Goal: Information Seeking & Learning: Check status

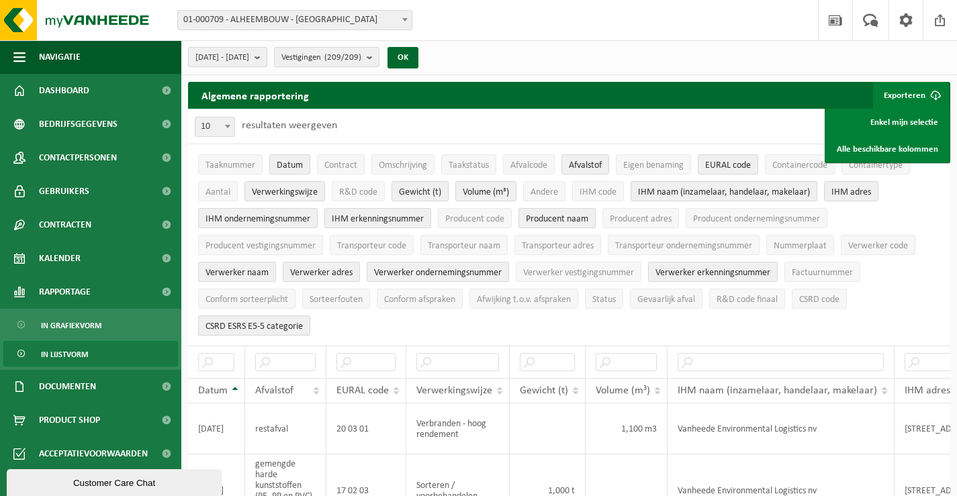
click at [267, 57] on b "submit" at bounding box center [261, 57] width 12 height 19
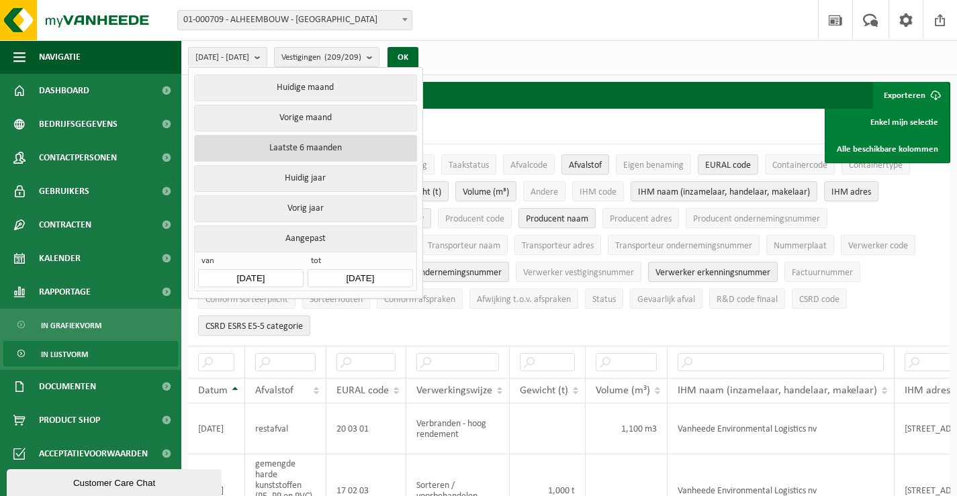
click at [283, 141] on button "Laatste 6 maanden" at bounding box center [305, 148] width 222 height 27
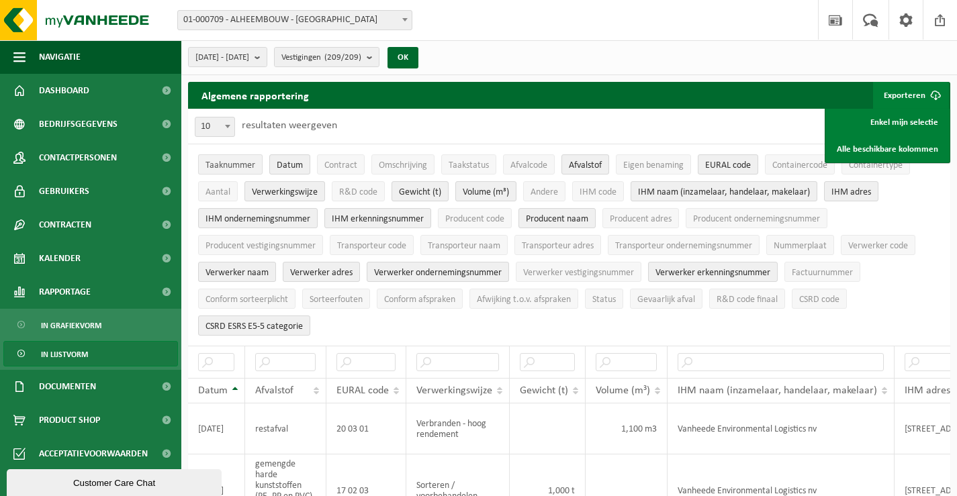
click at [232, 163] on span "Taaknummer" at bounding box center [230, 165] width 50 height 10
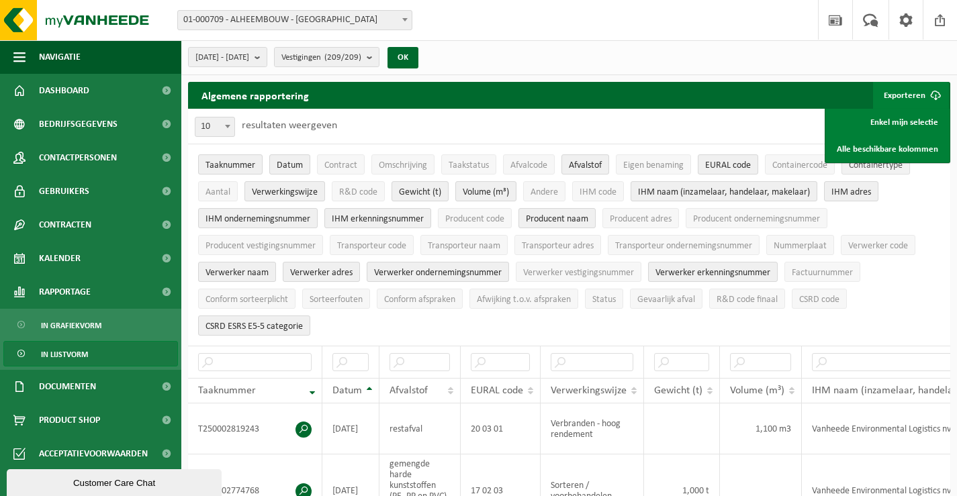
click at [876, 166] on span "Containertype" at bounding box center [876, 165] width 54 height 10
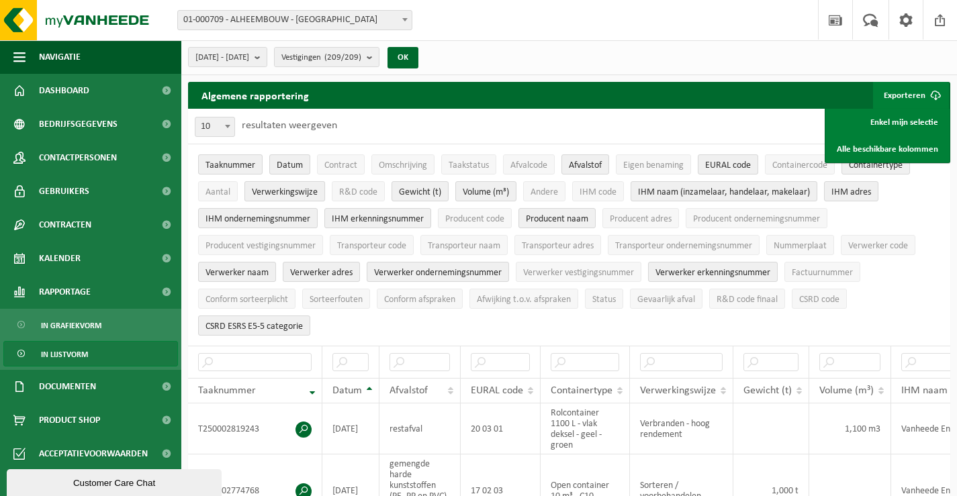
click at [281, 191] on span "Verwerkingswijze" at bounding box center [285, 192] width 66 height 10
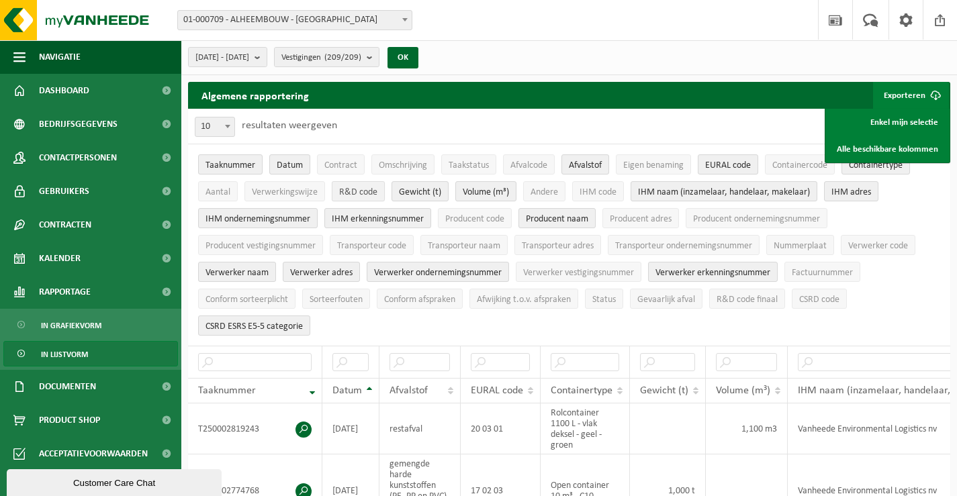
click at [358, 189] on span "R&D code" at bounding box center [358, 192] width 38 height 10
click at [660, 188] on span "IHM naam (inzamelaar, handelaar, makelaar)" at bounding box center [724, 192] width 172 height 10
click at [855, 191] on span "IHM adres" at bounding box center [851, 192] width 40 height 10
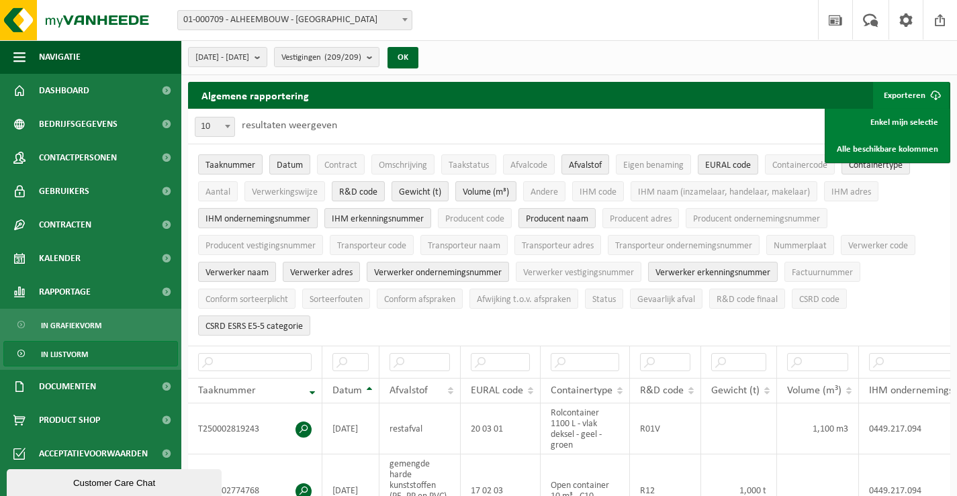
drag, startPoint x: 293, startPoint y: 216, endPoint x: 302, endPoint y: 216, distance: 8.7
click at [295, 216] on span "IHM ondernemingsnummer" at bounding box center [257, 219] width 105 height 10
click at [362, 218] on span "IHM erkenningsnummer" at bounding box center [378, 219] width 92 height 10
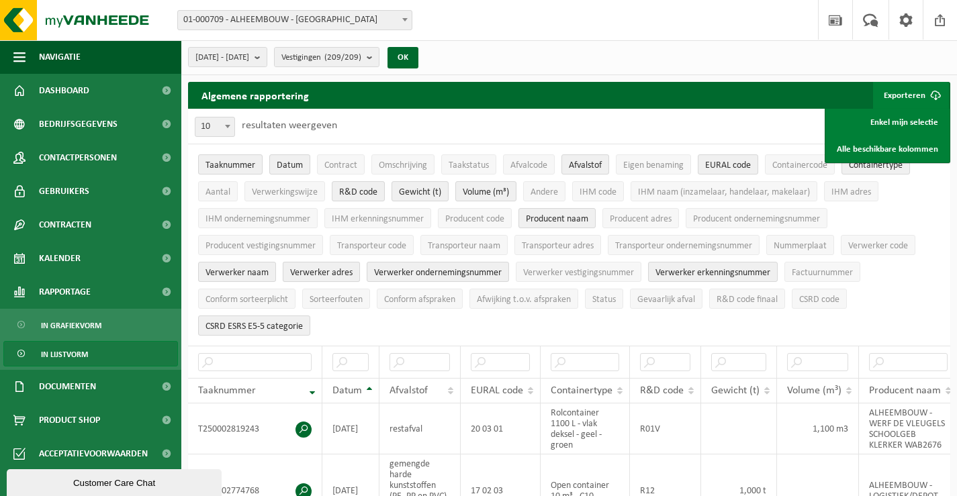
drag, startPoint x: 261, startPoint y: 268, endPoint x: 307, endPoint y: 267, distance: 45.7
click at [263, 268] on span "Verwerker naam" at bounding box center [236, 273] width 63 height 10
drag, startPoint x: 314, startPoint y: 267, endPoint x: 420, endPoint y: 277, distance: 105.8
click at [318, 268] on span "Verwerker adres" at bounding box center [321, 273] width 62 height 10
drag, startPoint x: 426, startPoint y: 271, endPoint x: 574, endPoint y: 284, distance: 149.0
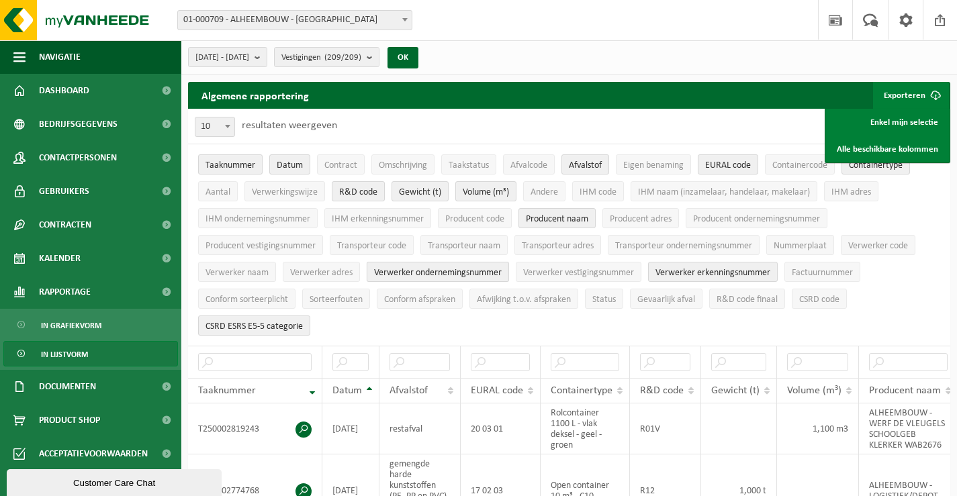
click at [427, 270] on span "Verwerker ondernemingsnummer" at bounding box center [438, 273] width 128 height 10
click at [700, 269] on span "Verwerker erkenningsnummer" at bounding box center [712, 273] width 115 height 10
click at [277, 322] on span "CSRD ESRS E5-5 categorie" at bounding box center [253, 327] width 97 height 10
click at [257, 295] on span "Conform sorteerplicht" at bounding box center [246, 300] width 83 height 10
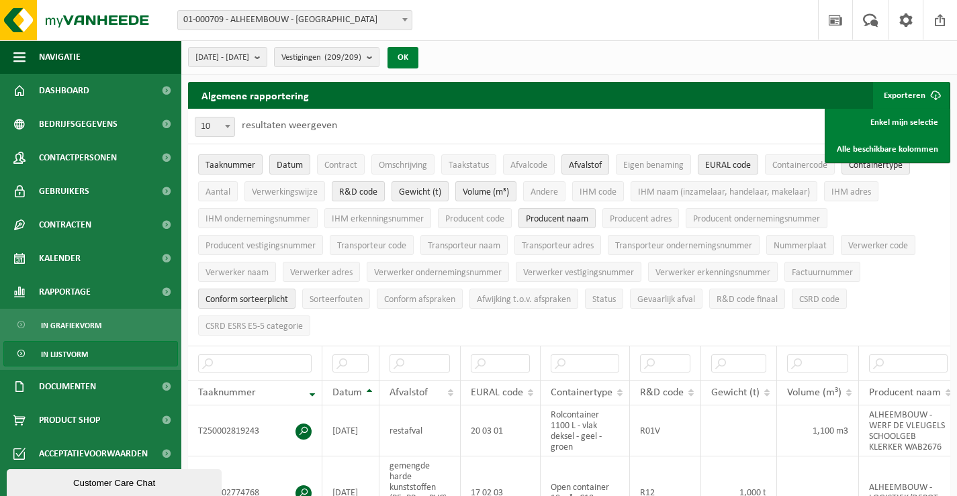
click at [418, 58] on button "OK" at bounding box center [402, 57] width 31 height 21
click at [886, 120] on link "Enkel mijn selectie" at bounding box center [888, 122] width 122 height 27
click at [231, 355] on input "text" at bounding box center [254, 364] width 113 height 18
paste input "T250001417059"
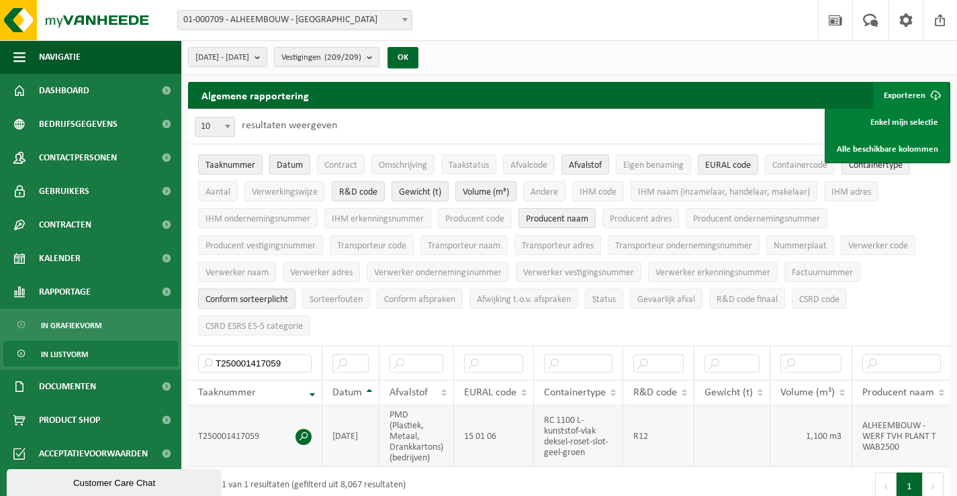
click at [308, 434] on span at bounding box center [303, 437] width 16 height 16
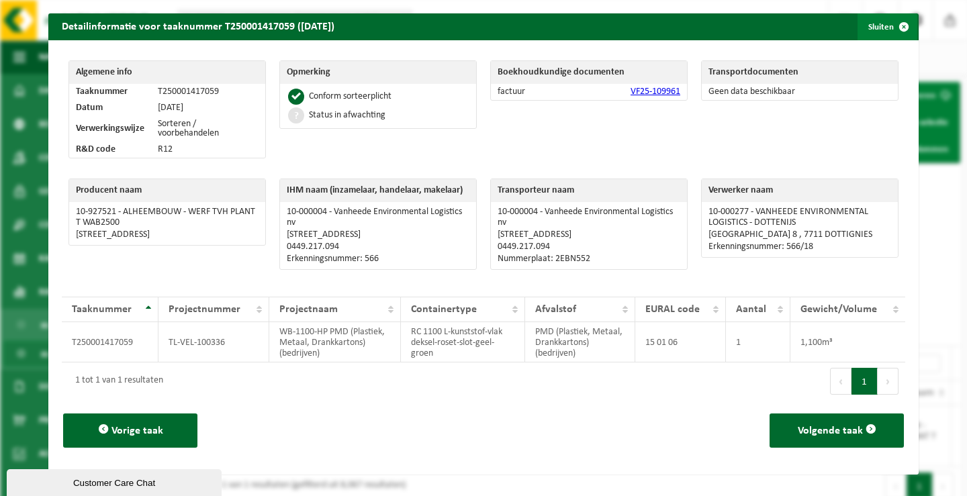
click at [890, 22] on span "button" at bounding box center [903, 26] width 27 height 27
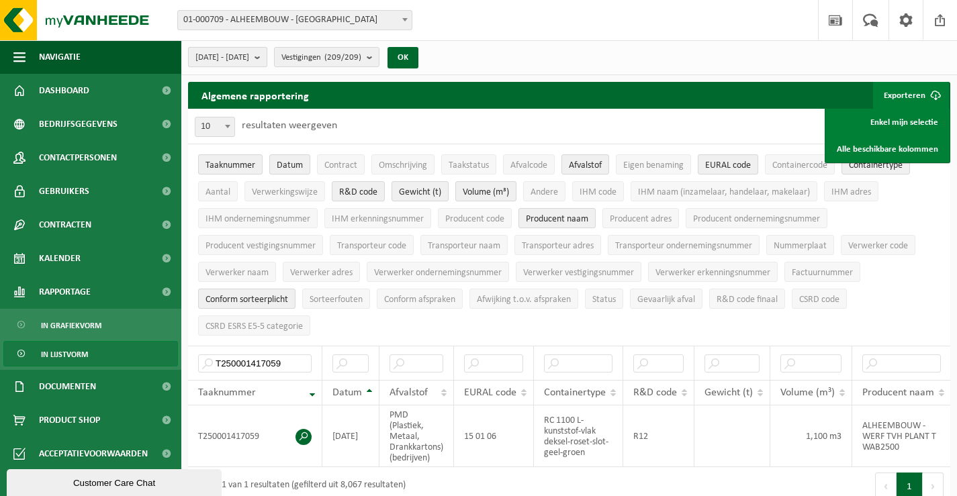
click at [267, 56] on b "submit" at bounding box center [261, 57] width 12 height 19
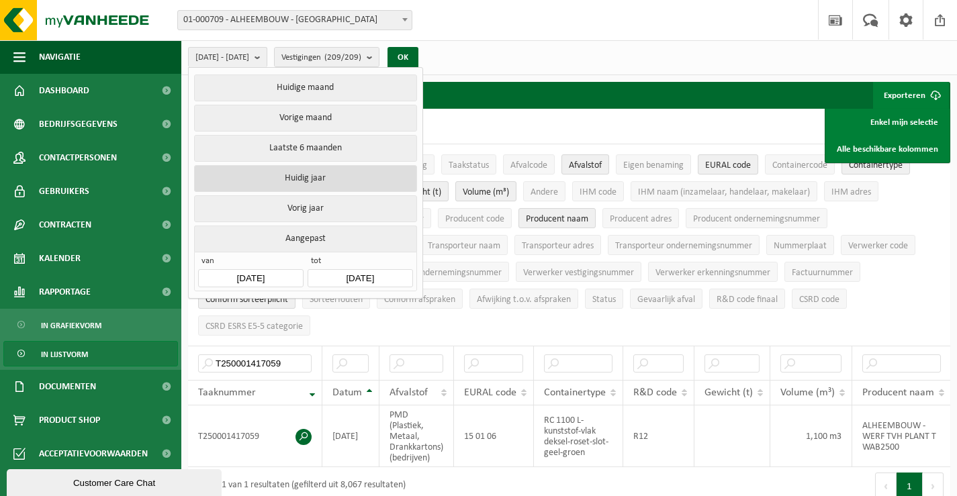
click at [302, 177] on button "Huidig jaar" at bounding box center [305, 178] width 222 height 27
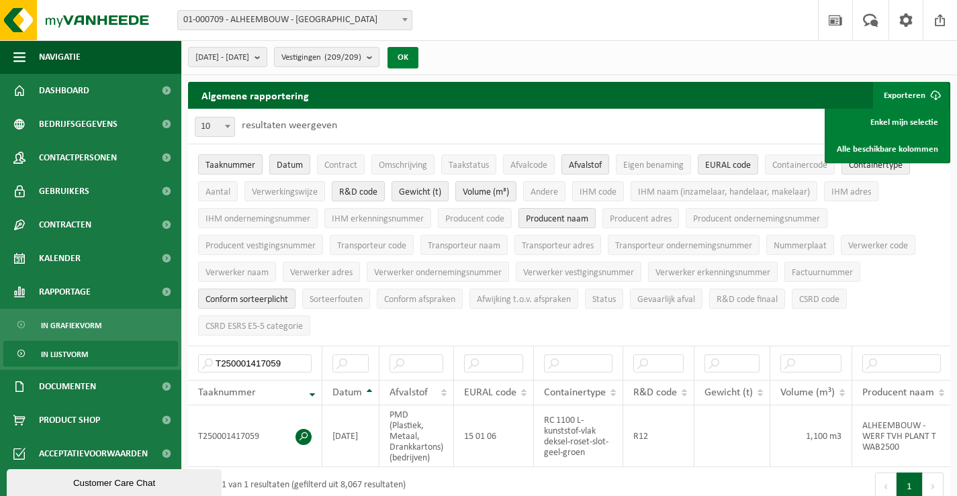
click at [418, 56] on button "OK" at bounding box center [402, 57] width 31 height 21
click at [927, 121] on link "Enkel mijn selectie" at bounding box center [888, 122] width 122 height 27
drag, startPoint x: 222, startPoint y: 355, endPoint x: 194, endPoint y: 352, distance: 28.3
click at [194, 352] on th "T250001417059" at bounding box center [255, 363] width 134 height 34
paste input "018878"
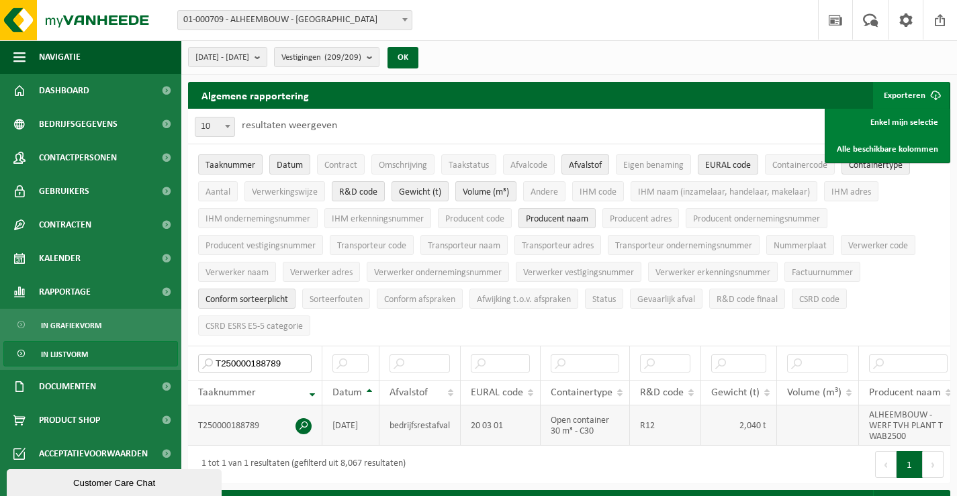
type input "T250000188789"
click at [304, 419] on span at bounding box center [303, 426] width 16 height 16
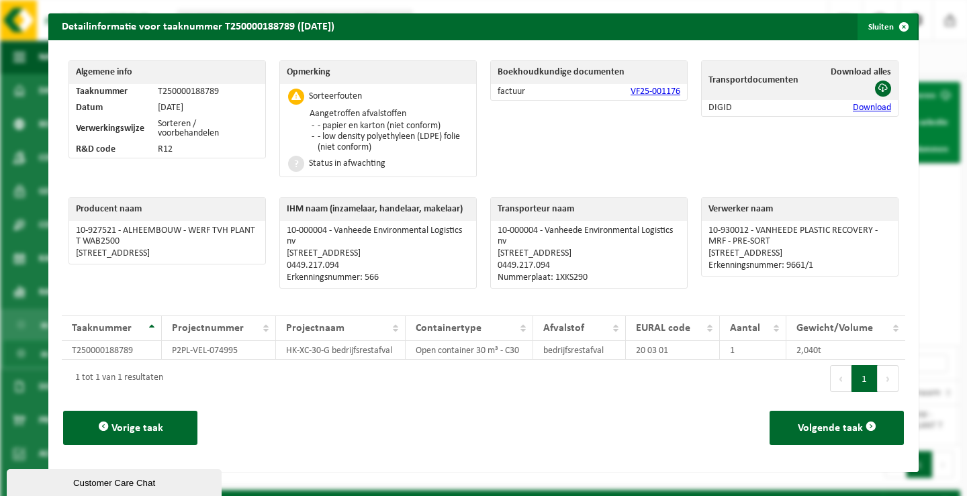
click at [894, 28] on span "button" at bounding box center [903, 26] width 27 height 27
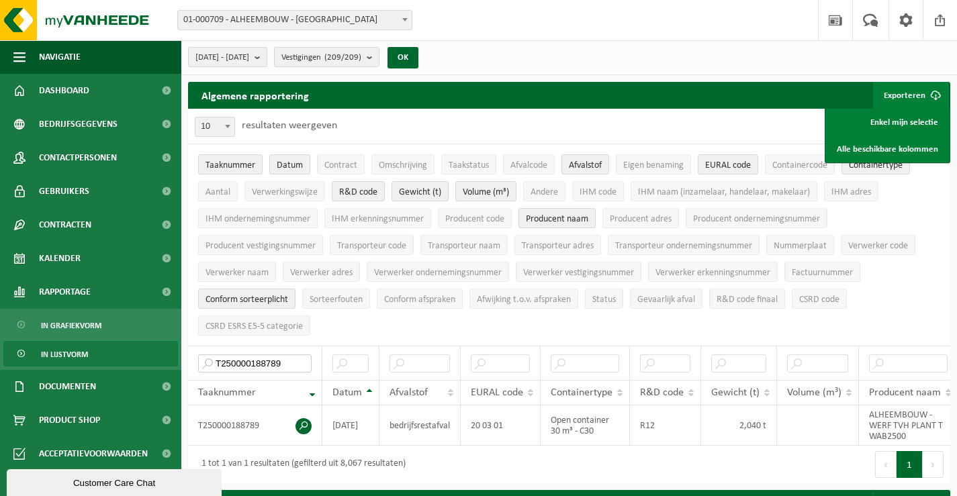
drag, startPoint x: 163, startPoint y: 353, endPoint x: 102, endPoint y: 355, distance: 61.1
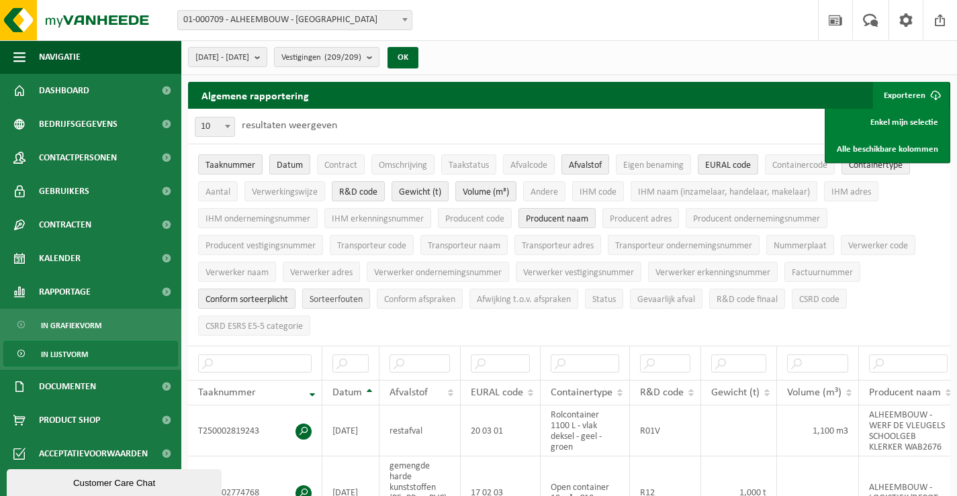
click at [336, 295] on span "Sorteerfouten" at bounding box center [336, 300] width 53 height 10
click at [418, 52] on button "OK" at bounding box center [402, 57] width 31 height 21
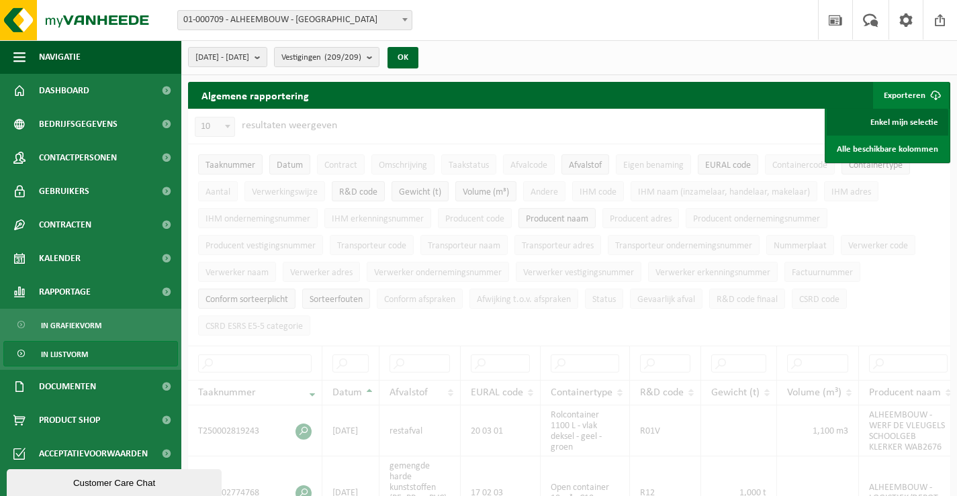
click at [892, 122] on link "Enkel mijn selectie" at bounding box center [888, 122] width 122 height 27
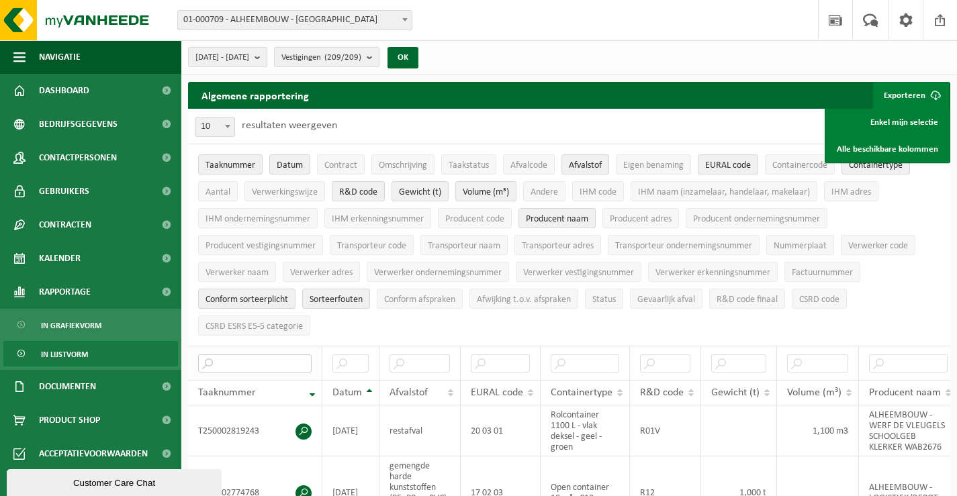
click at [258, 361] on input "text" at bounding box center [254, 364] width 113 height 18
paste input "T250000963289"
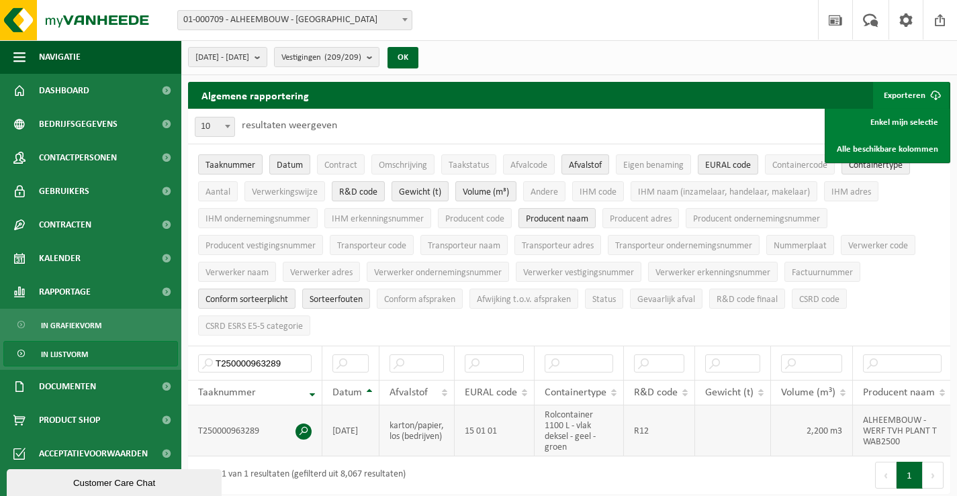
click at [302, 428] on span at bounding box center [303, 432] width 16 height 16
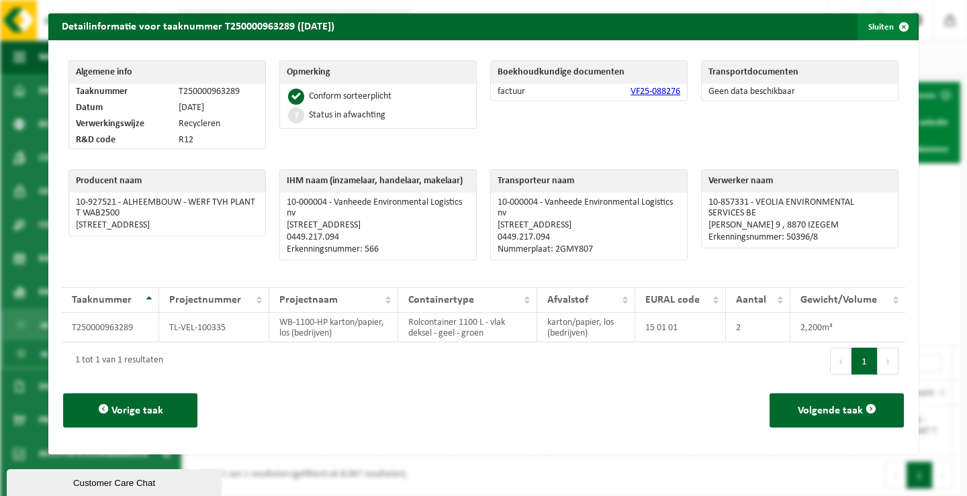
click at [896, 26] on span "button" at bounding box center [903, 26] width 27 height 27
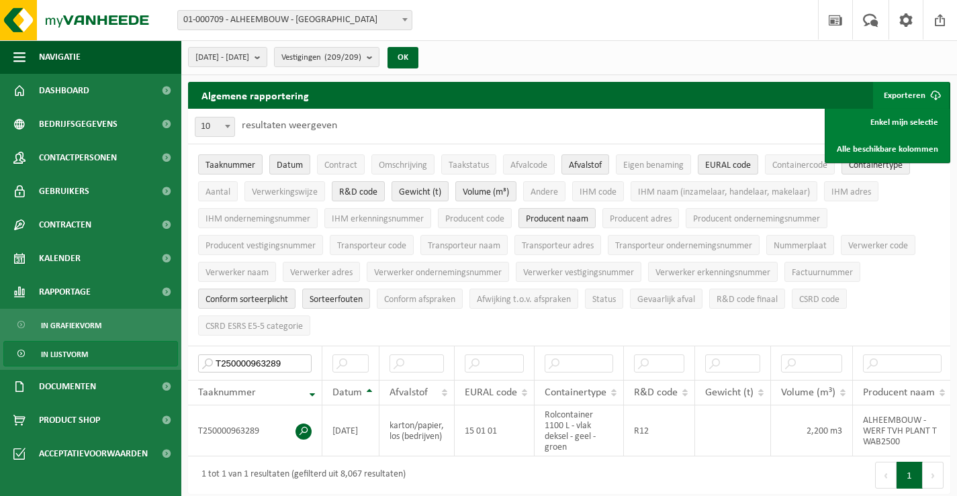
drag, startPoint x: 291, startPoint y: 353, endPoint x: 181, endPoint y: 349, distance: 110.9
paste input "1310806"
click at [304, 430] on span at bounding box center [303, 432] width 16 height 16
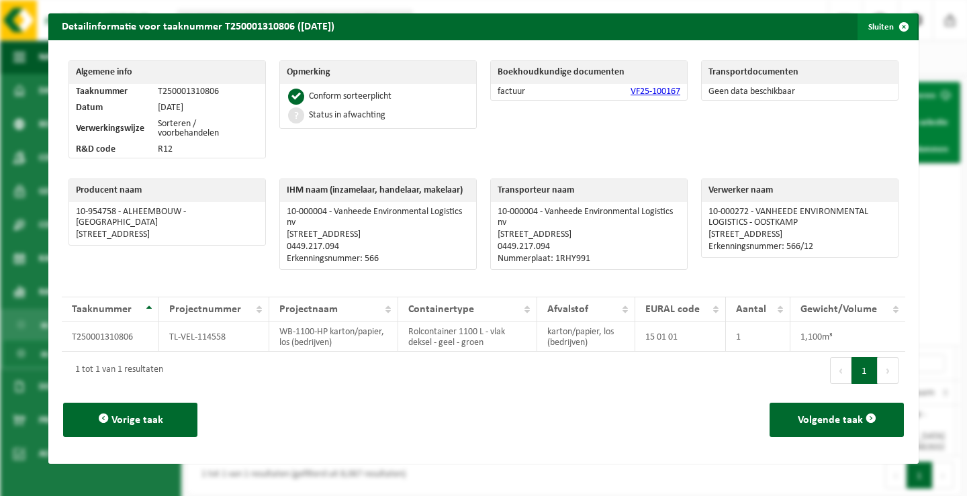
click at [895, 27] on span "button" at bounding box center [903, 26] width 27 height 27
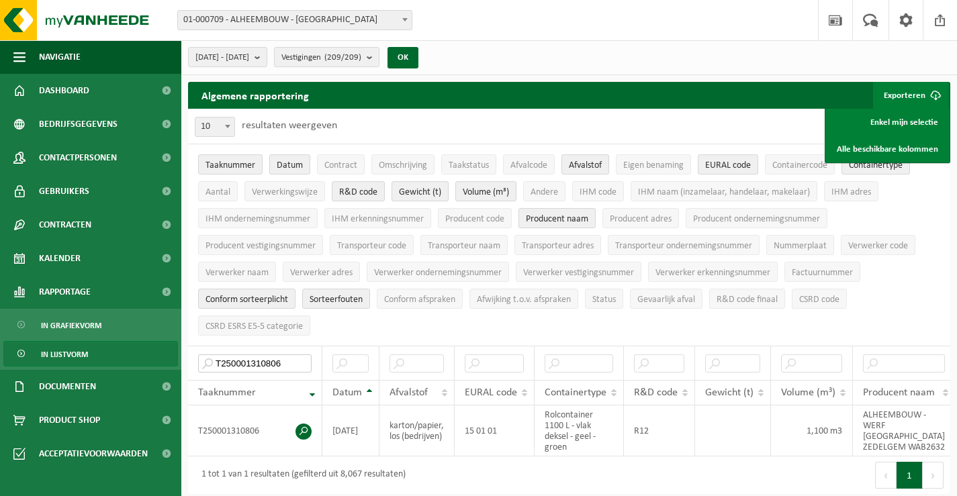
drag, startPoint x: 289, startPoint y: 357, endPoint x: 180, endPoint y: 342, distance: 110.4
click at [185, 345] on div "Algemene rapportering Exporteren Enkel mijn selectie Alle beschikbare kolommen …" at bounding box center [569, 291] width 776 height 419
paste input "96238"
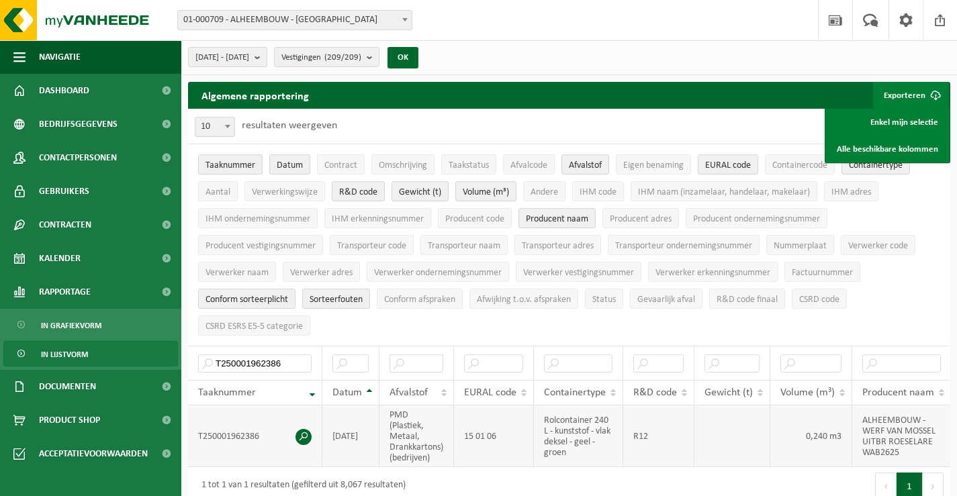
click at [302, 430] on span at bounding box center [303, 437] width 16 height 16
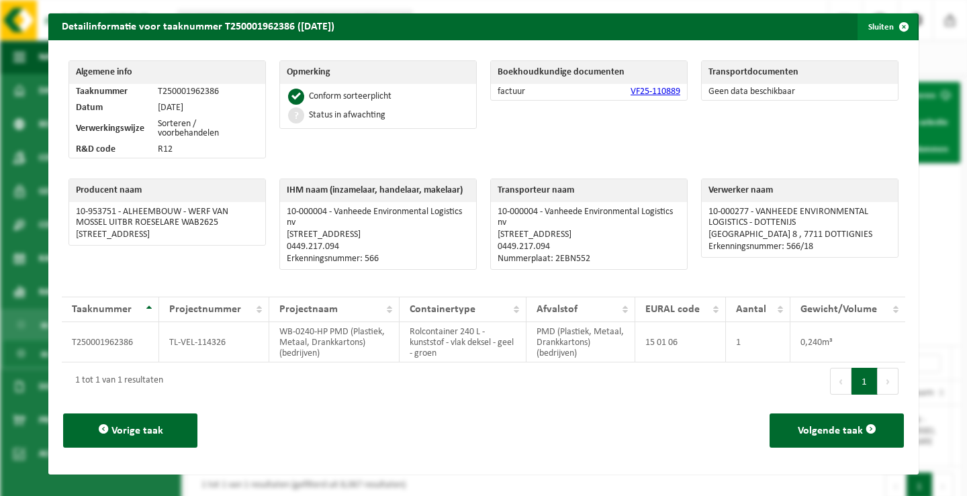
click at [895, 29] on span "button" at bounding box center [903, 26] width 27 height 27
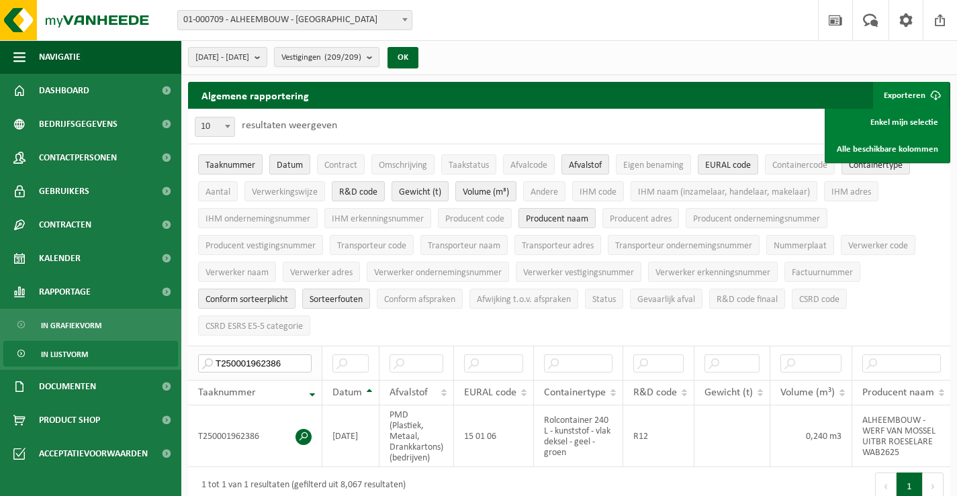
drag, startPoint x: 296, startPoint y: 357, endPoint x: 195, endPoint y: 356, distance: 100.7
click at [195, 356] on th "T250001962386" at bounding box center [255, 363] width 134 height 34
paste input "2364669"
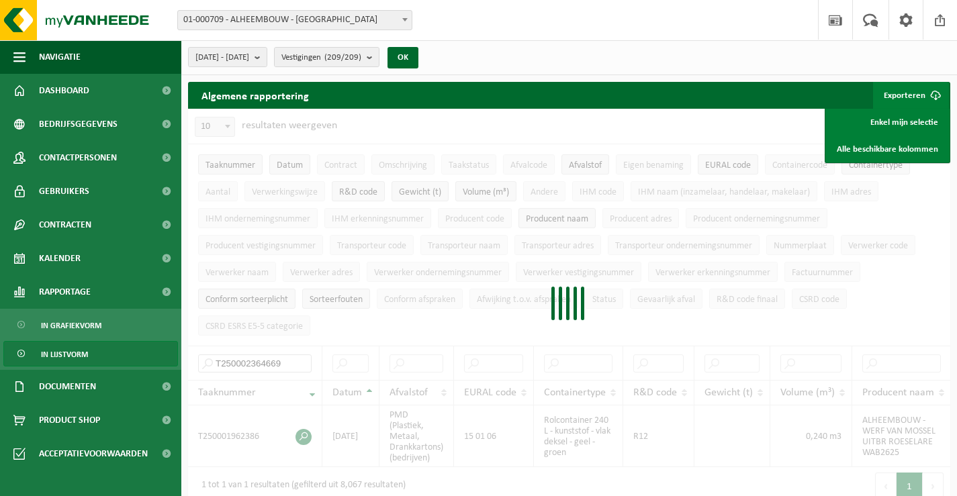
type input "T250002364669"
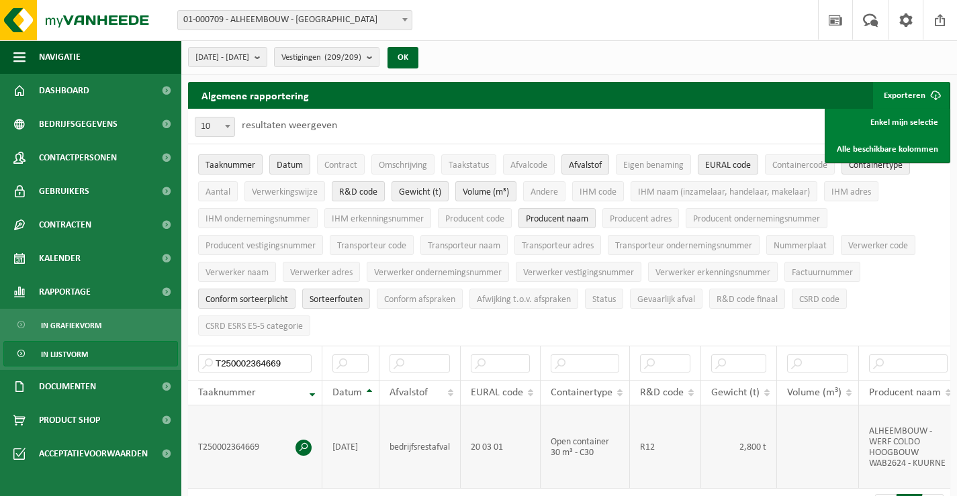
click at [300, 445] on span at bounding box center [303, 448] width 16 height 16
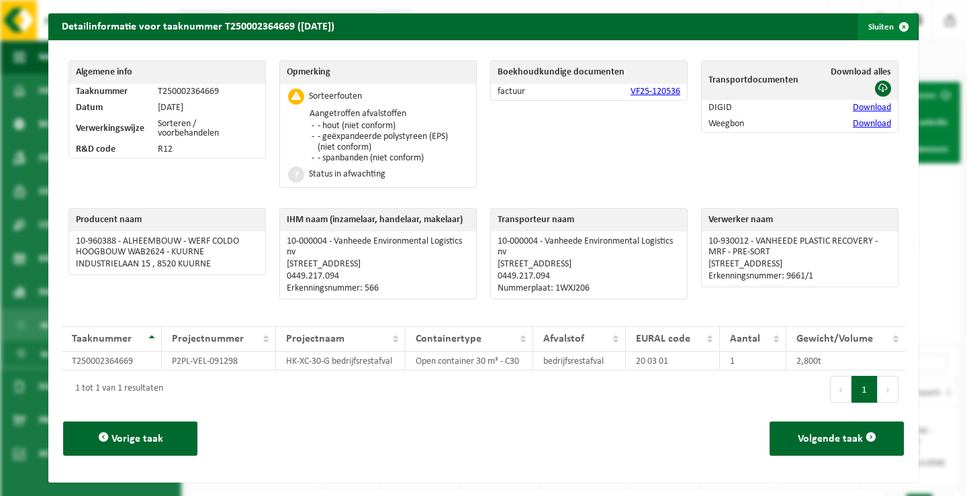
click at [893, 25] on span "button" at bounding box center [903, 26] width 27 height 27
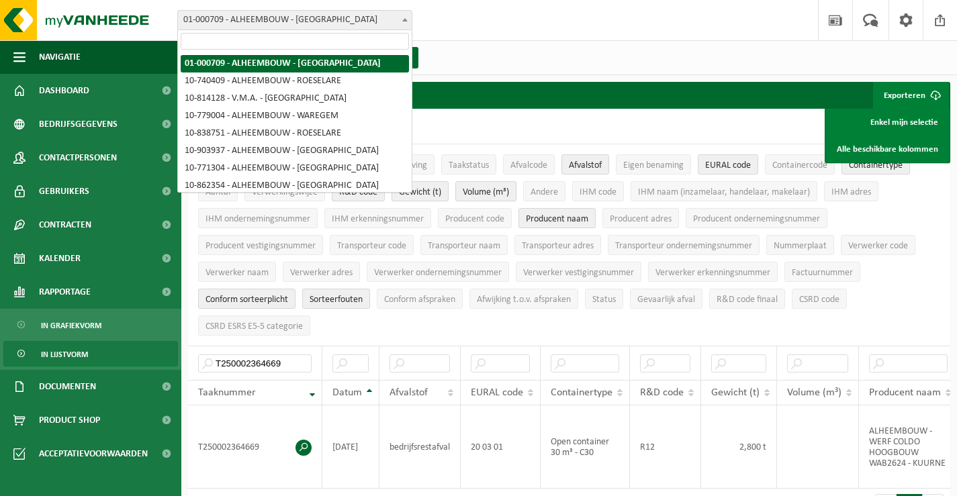
click at [408, 20] on span at bounding box center [404, 19] width 13 height 17
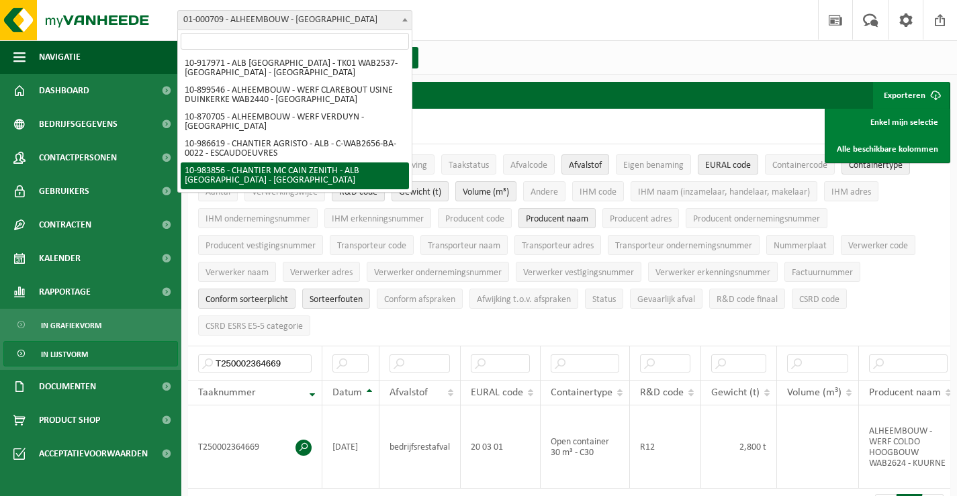
scroll to position [5234, 0]
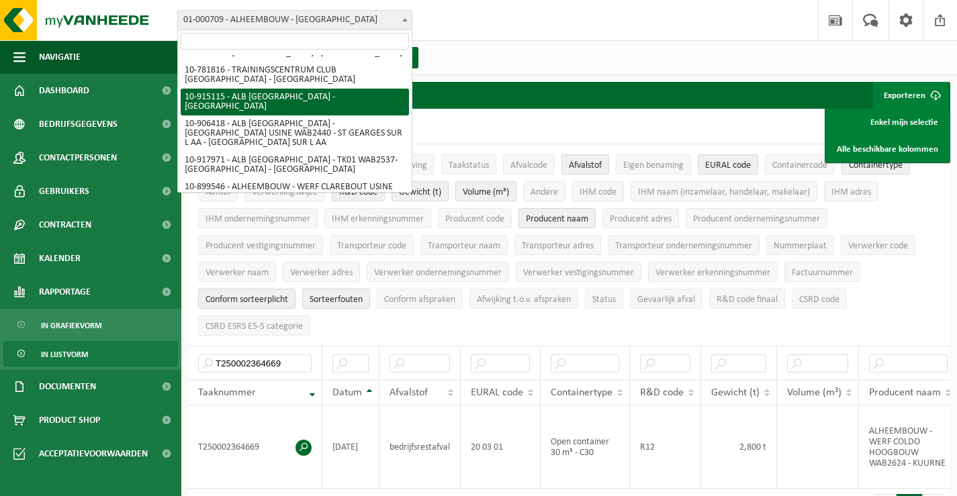
select select "126909"
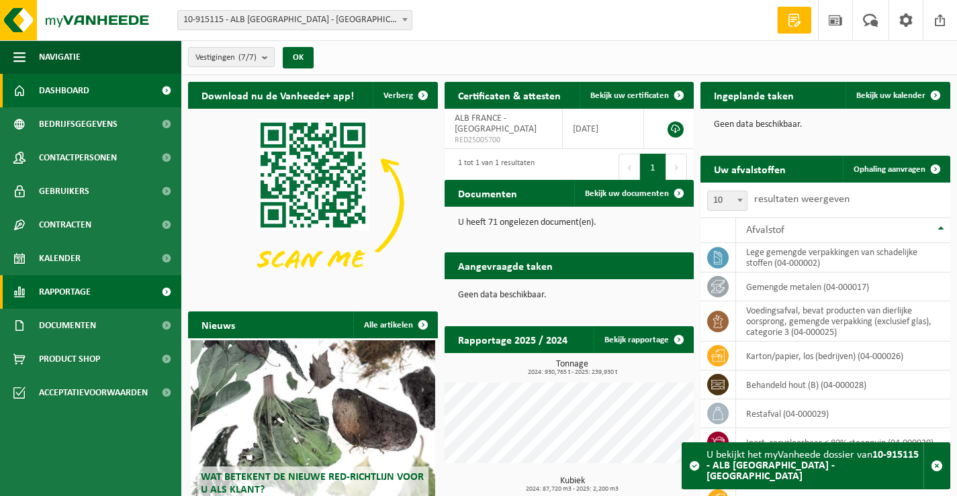
click at [65, 286] on span "Rapportage" at bounding box center [65, 292] width 52 height 34
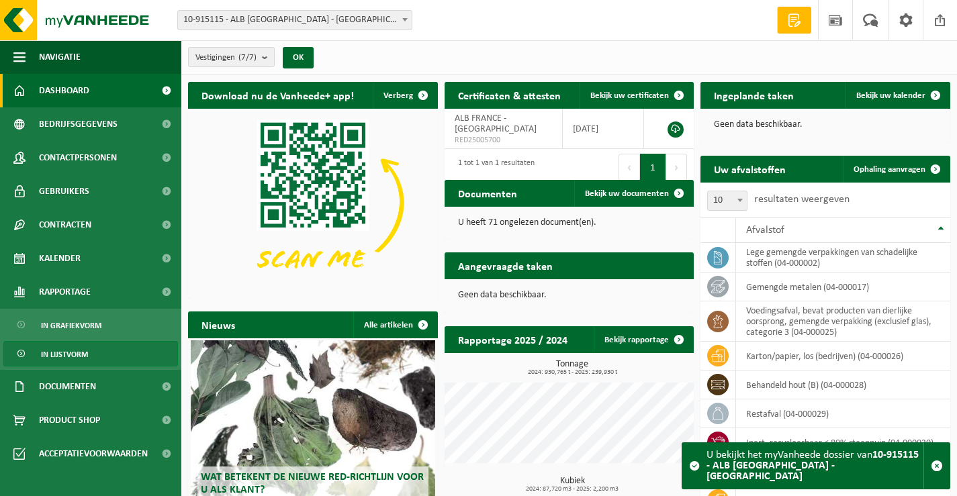
click at [61, 356] on span "In lijstvorm" at bounding box center [64, 355] width 47 height 26
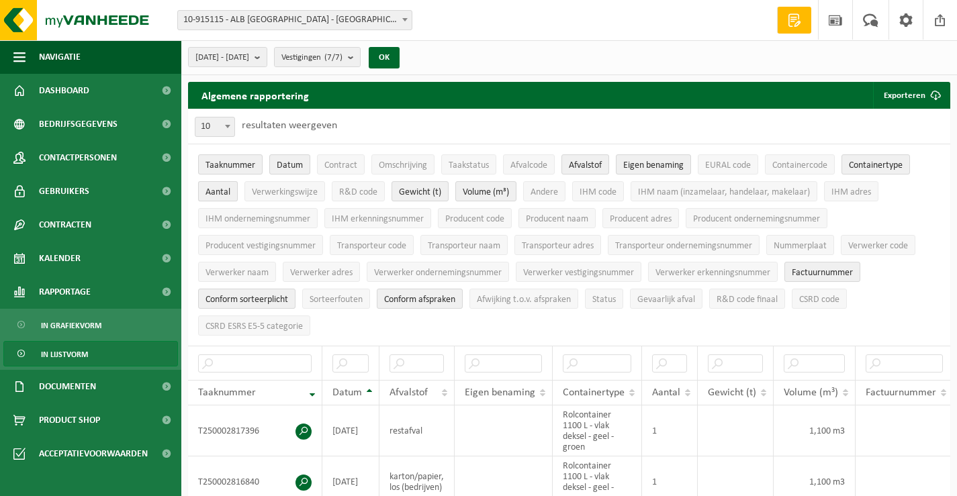
click at [223, 194] on span "Aantal" at bounding box center [217, 192] width 25 height 10
click at [653, 161] on span "Eigen benaming" at bounding box center [653, 165] width 60 height 10
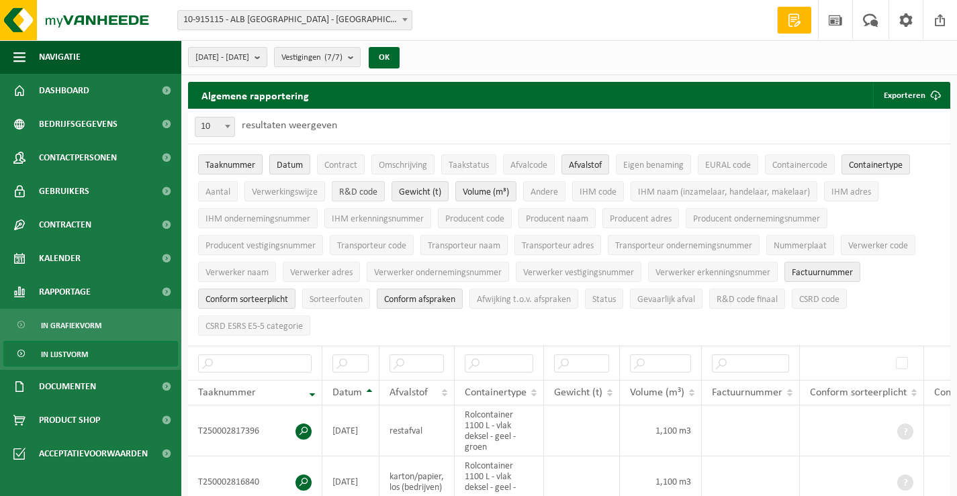
click at [359, 191] on span "R&D code" at bounding box center [358, 192] width 38 height 10
click at [826, 269] on span "Factuurnummer" at bounding box center [822, 273] width 61 height 10
click at [564, 221] on span "Producent naam" at bounding box center [557, 219] width 62 height 10
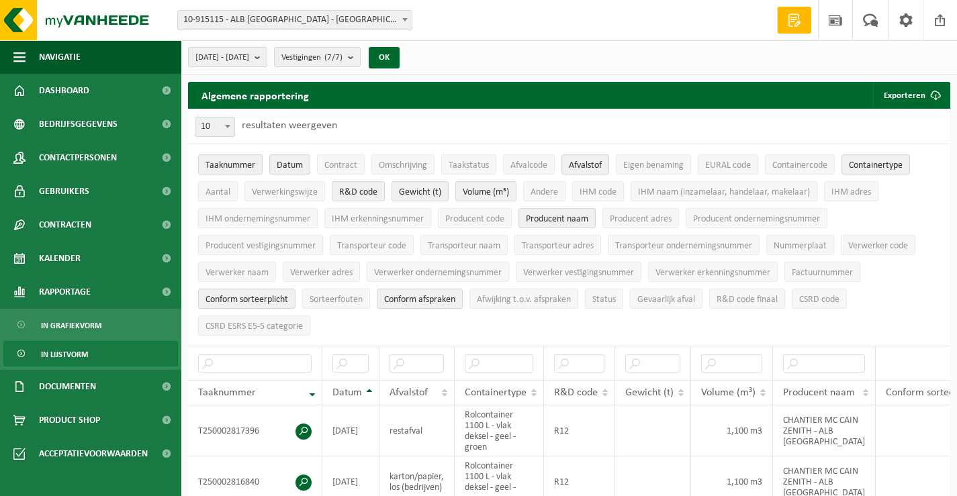
click at [914, 292] on ul "Taaknummer Datum Contract Omschrijving Taakstatus Afvalcode Afvalstof Eigen ben…" at bounding box center [569, 244] width 762 height 201
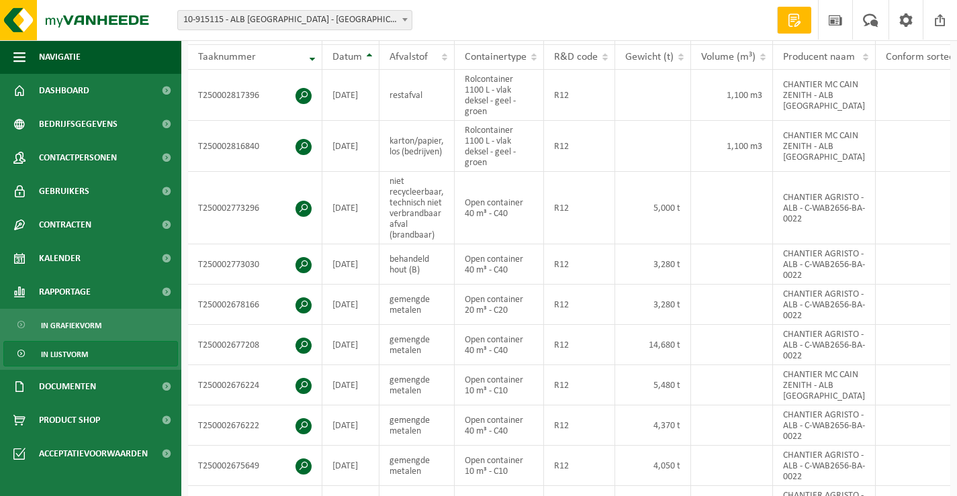
scroll to position [403, 0]
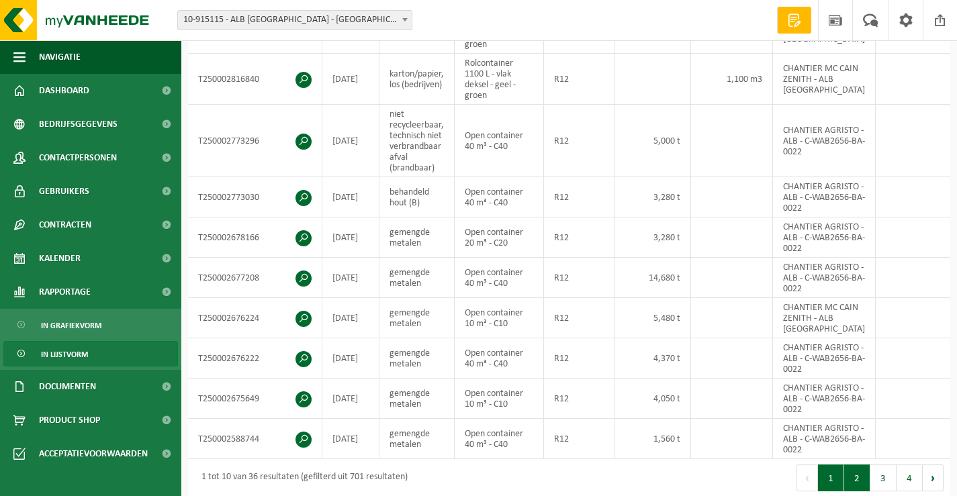
click at [860, 486] on button "2" at bounding box center [857, 478] width 26 height 27
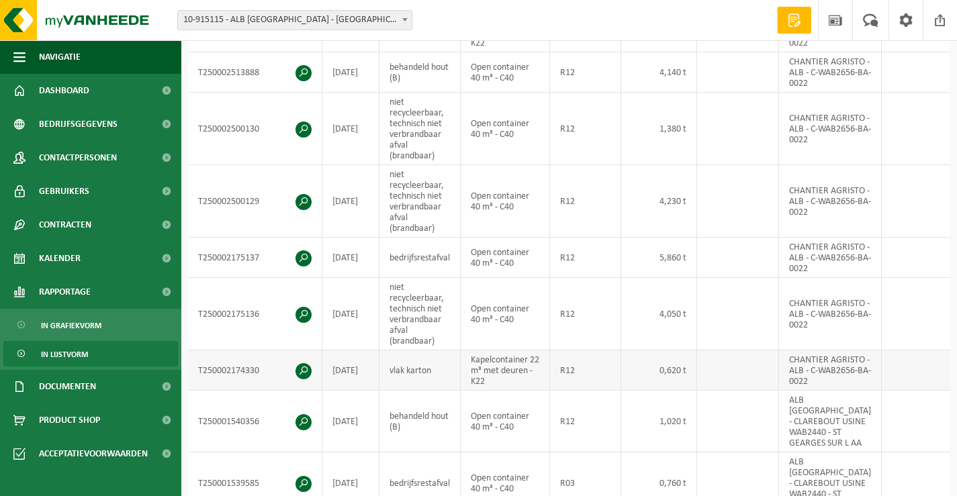
scroll to position [702, 0]
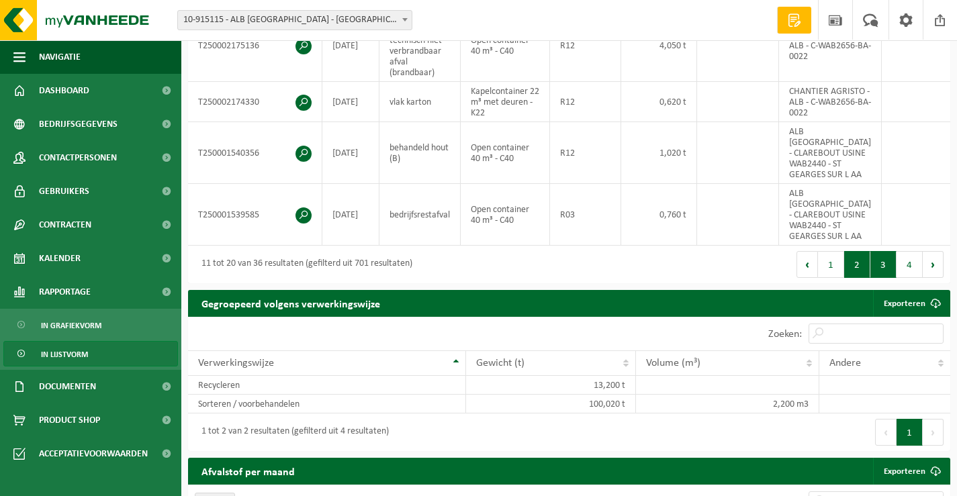
click at [884, 251] on button "3" at bounding box center [883, 264] width 26 height 27
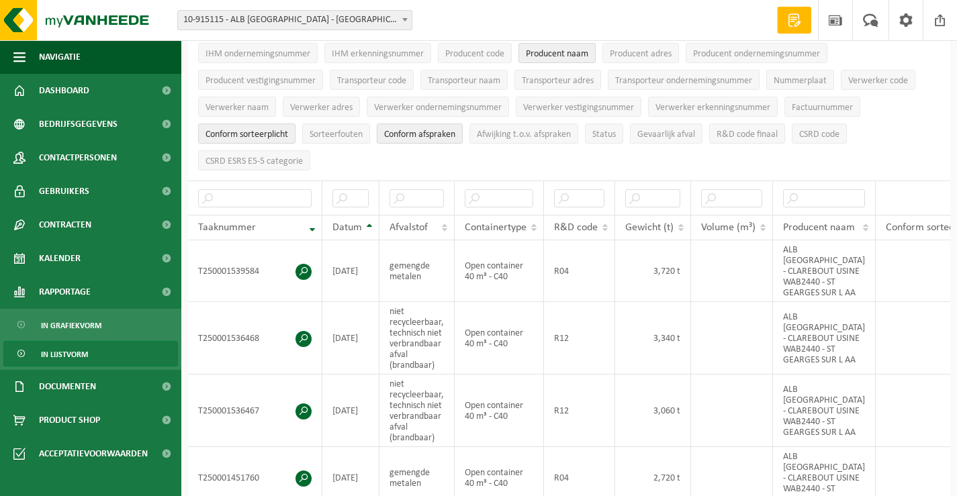
scroll to position [98, 0]
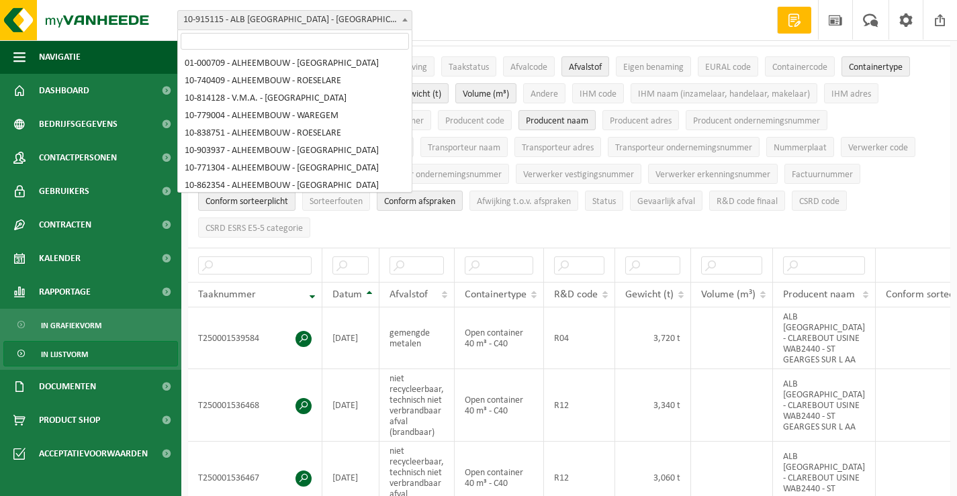
click at [404, 21] on b at bounding box center [404, 19] width 5 height 3
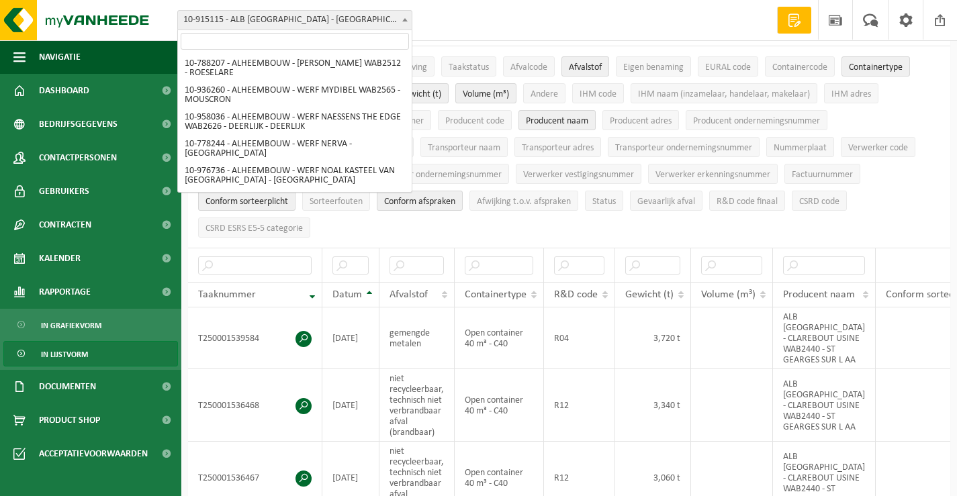
scroll to position [0, 0]
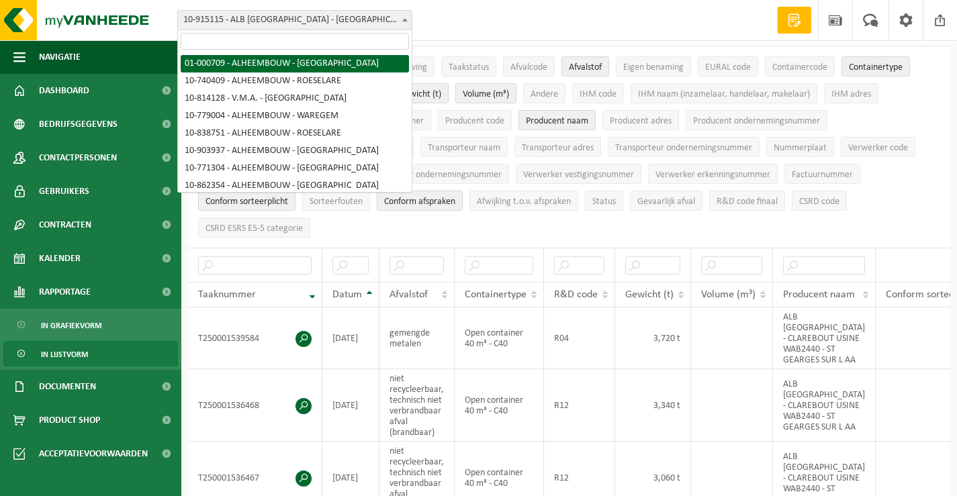
select select "84"
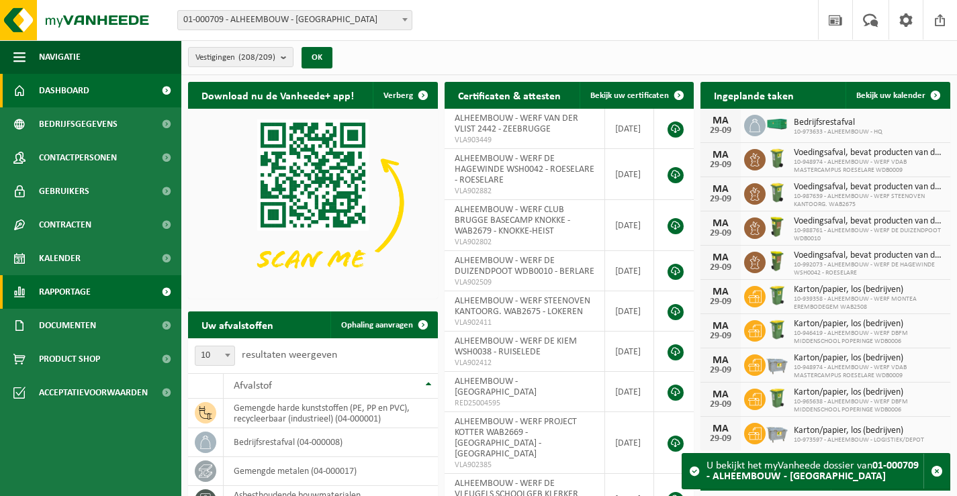
click at [50, 289] on span "Rapportage" at bounding box center [65, 292] width 52 height 34
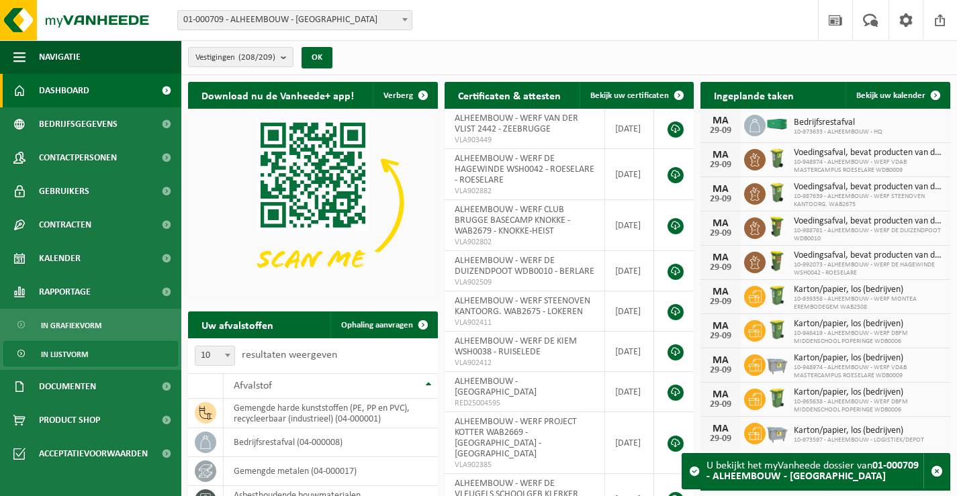
click at [75, 357] on span "In lijstvorm" at bounding box center [64, 355] width 47 height 26
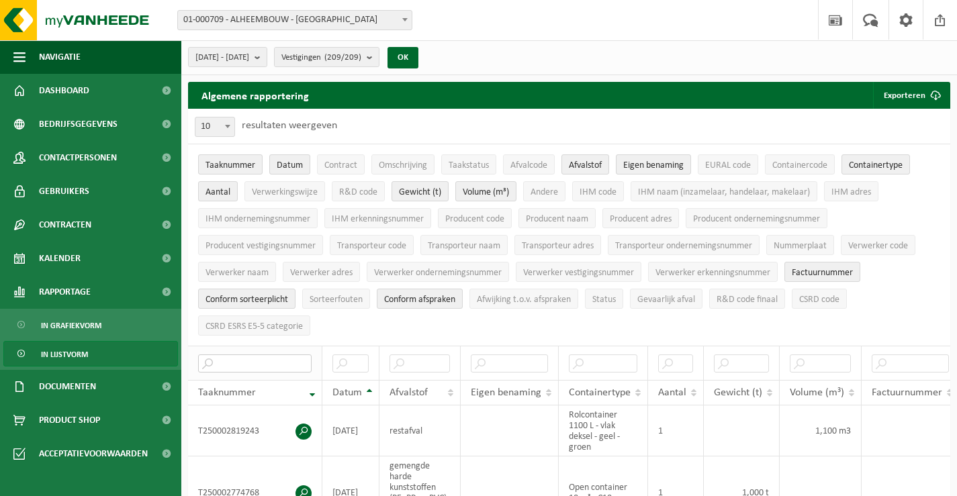
click at [275, 357] on input "text" at bounding box center [254, 364] width 113 height 18
paste input "T250002364669"
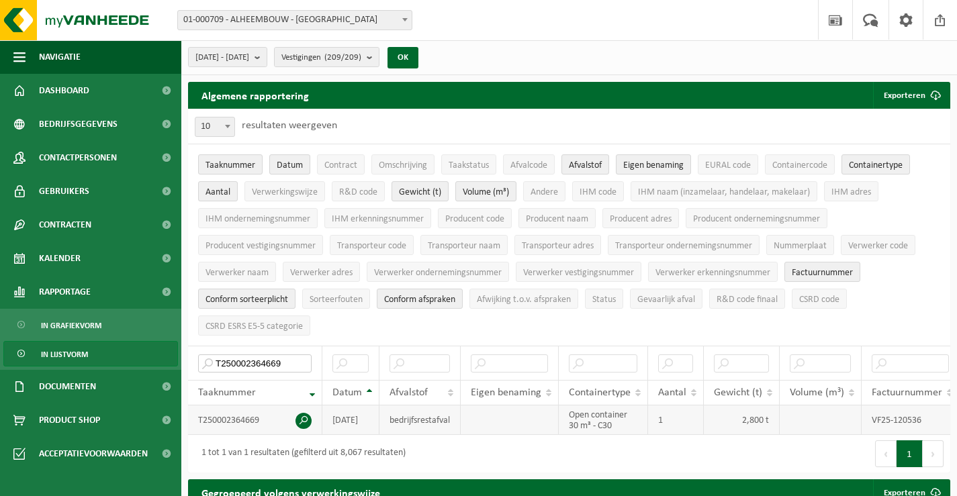
type input "T250002364669"
click at [301, 413] on span at bounding box center [303, 421] width 16 height 16
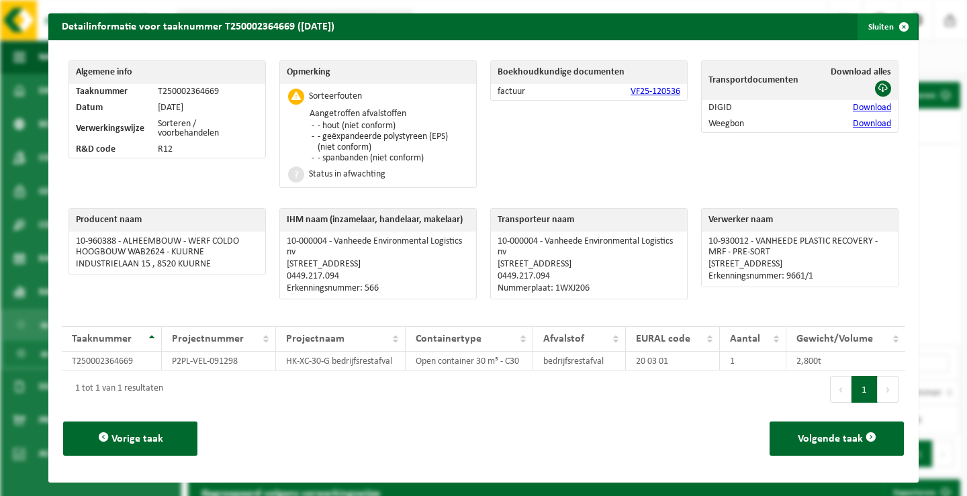
click at [896, 24] on span "button" at bounding box center [903, 26] width 27 height 27
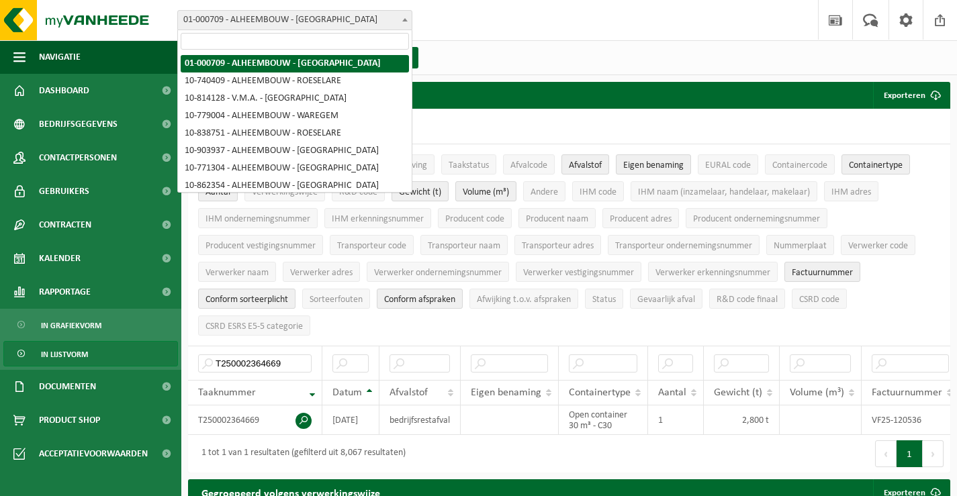
click at [405, 16] on span at bounding box center [404, 19] width 13 height 17
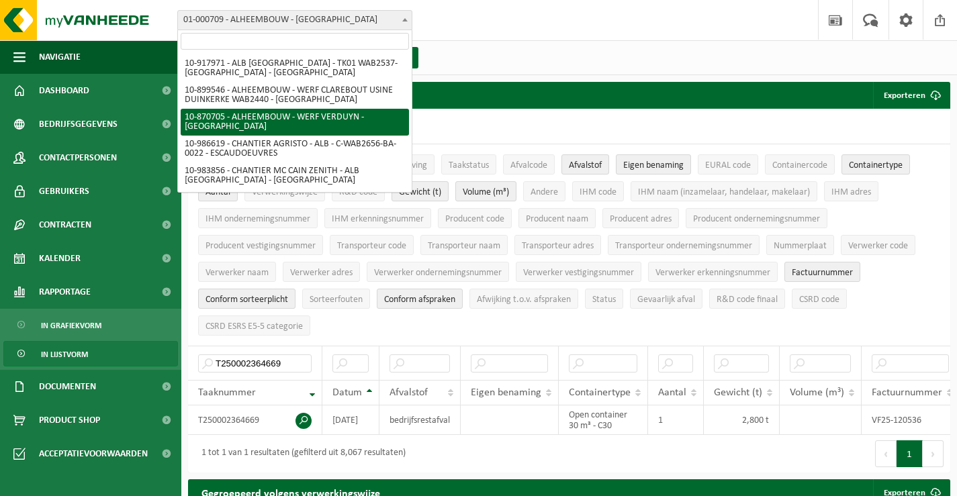
scroll to position [5301, 0]
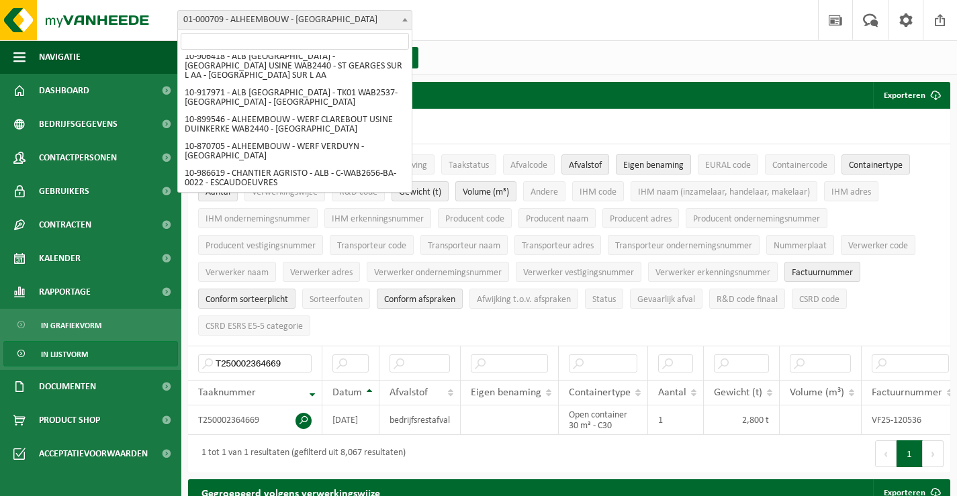
select select "126909"
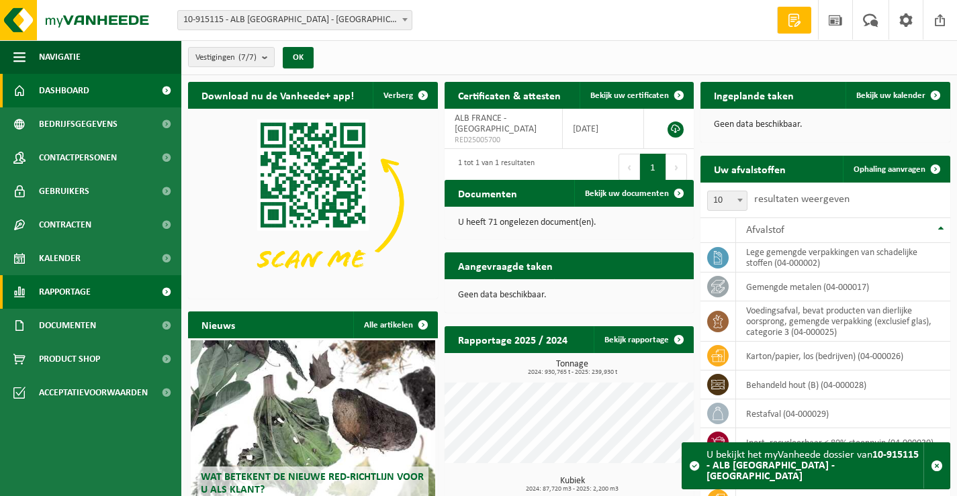
click at [68, 289] on span "Rapportage" at bounding box center [65, 292] width 52 height 34
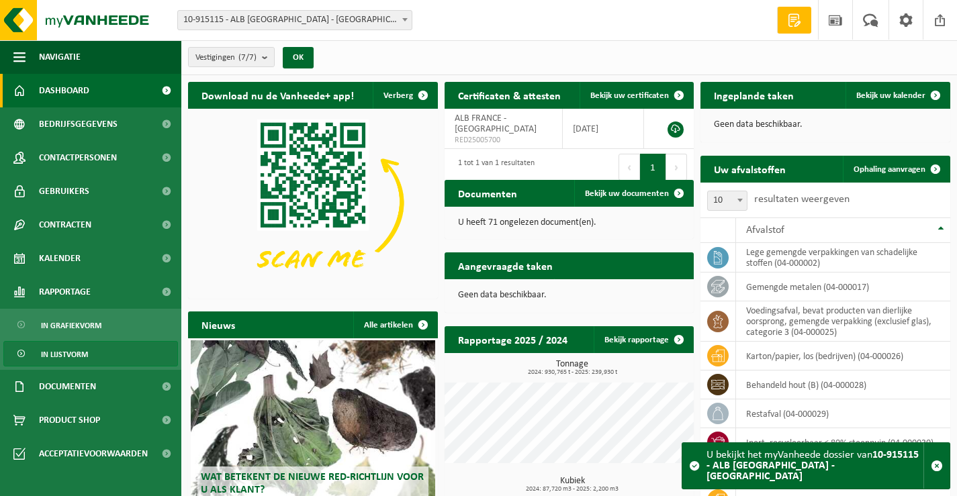
click at [71, 353] on span "In lijstvorm" at bounding box center [64, 355] width 47 height 26
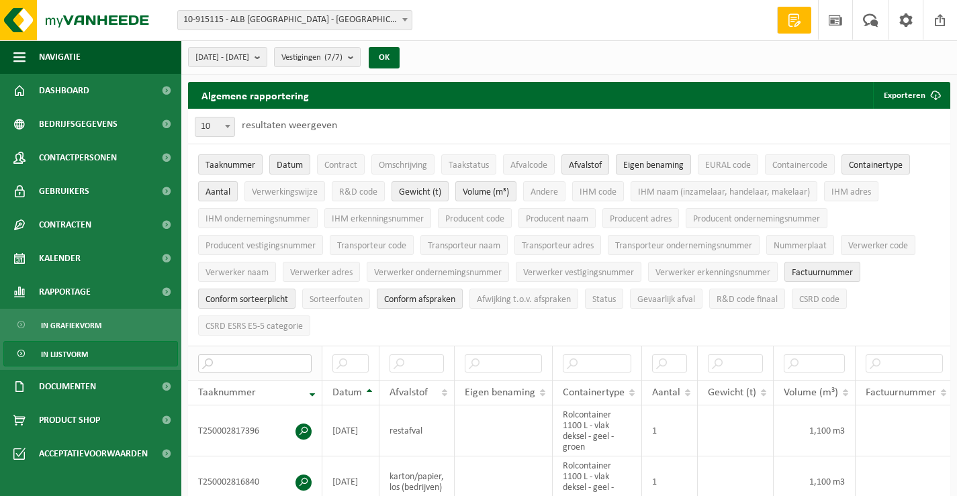
click at [244, 366] on input "text" at bounding box center [254, 364] width 113 height 18
click at [246, 359] on input "T" at bounding box center [254, 364] width 113 height 18
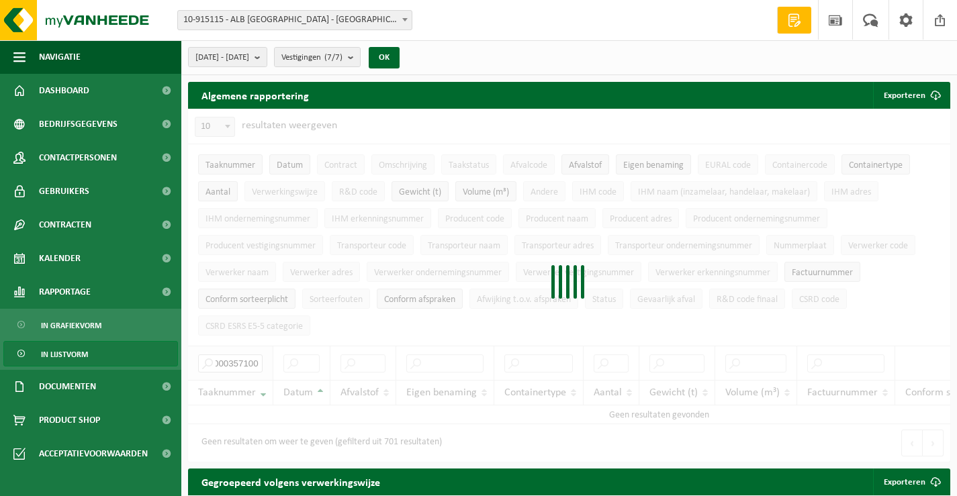
scroll to position [0, 23]
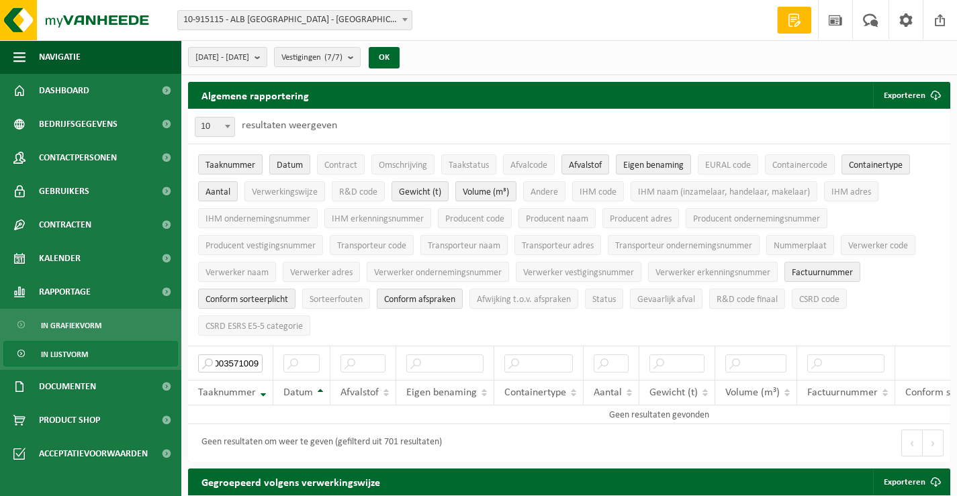
type input "T240003571009"
click at [347, 318] on ul "Taaknummer Datum Contract Omschrijving Taakstatus Afvalcode Afvalstof Eigen ben…" at bounding box center [569, 244] width 762 height 201
click at [243, 163] on span "Taaknummer" at bounding box center [230, 165] width 50 height 10
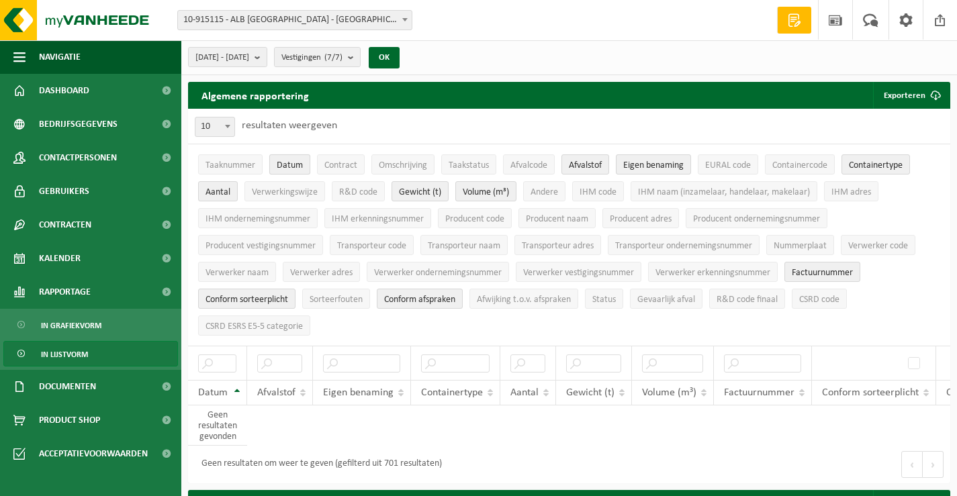
click at [299, 166] on span "Datum" at bounding box center [290, 165] width 26 height 10
click at [582, 160] on span "Afvalstof" at bounding box center [585, 165] width 33 height 10
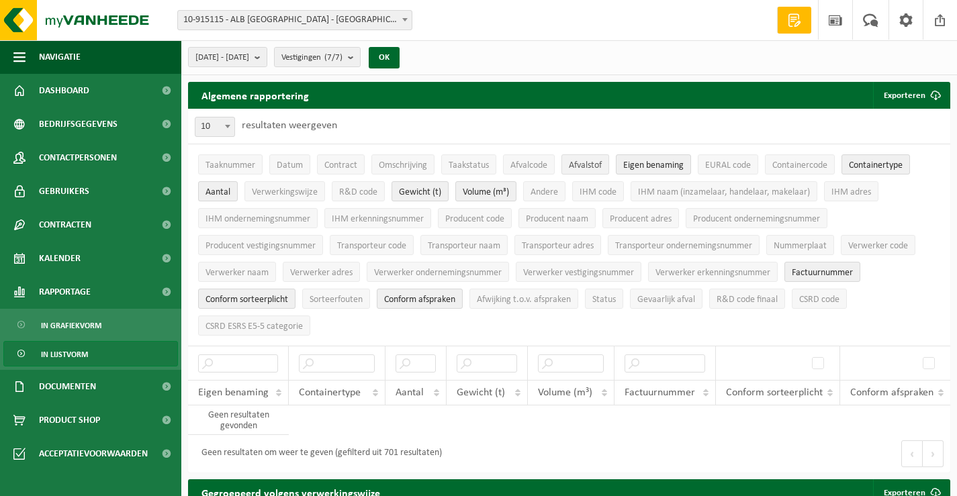
click at [585, 162] on span "Afvalstof" at bounding box center [585, 165] width 33 height 10
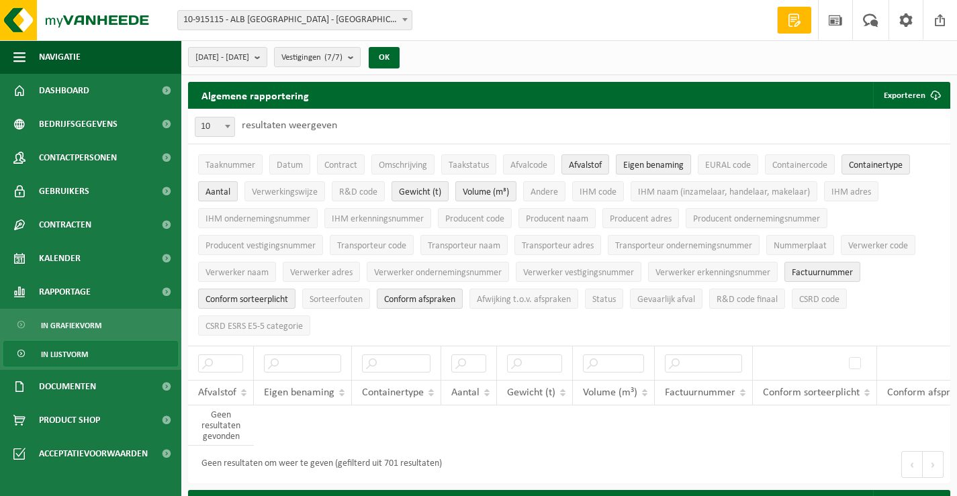
click at [663, 165] on span "Eigen benaming" at bounding box center [653, 165] width 60 height 10
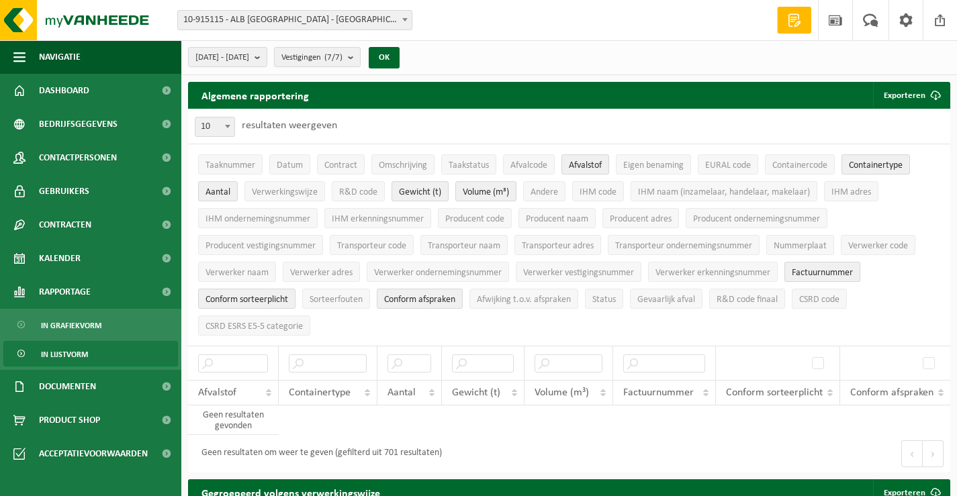
drag, startPoint x: 837, startPoint y: 266, endPoint x: 791, endPoint y: 269, distance: 46.5
click at [836, 268] on span "Factuurnummer" at bounding box center [822, 273] width 61 height 10
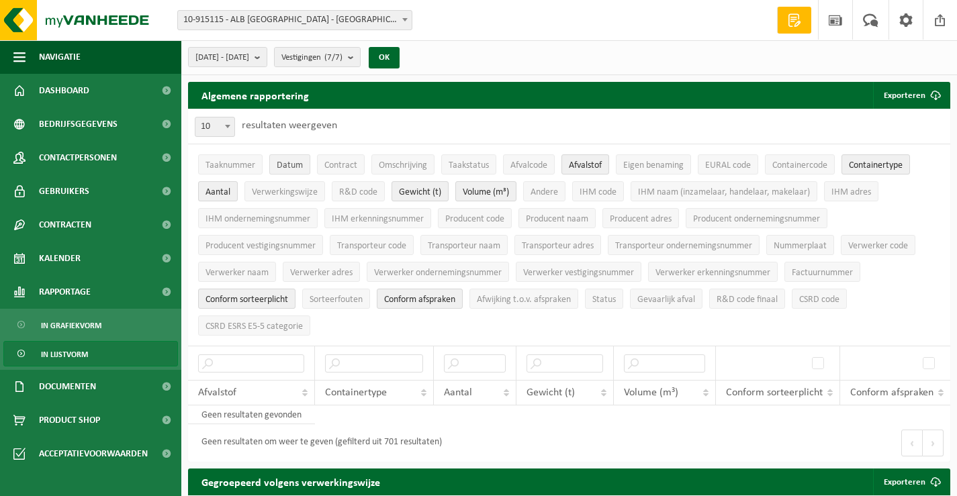
click at [291, 165] on span "Datum" at bounding box center [290, 165] width 26 height 10
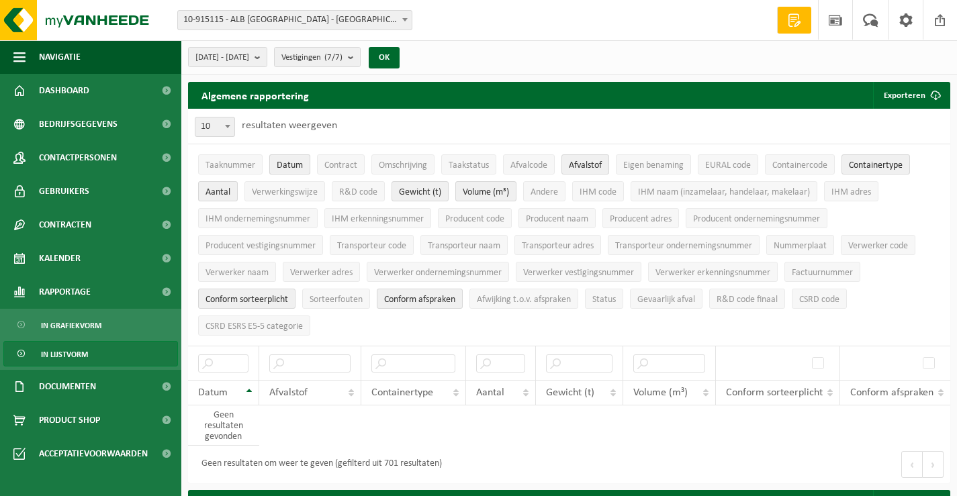
click at [291, 165] on span "Datum" at bounding box center [290, 165] width 26 height 10
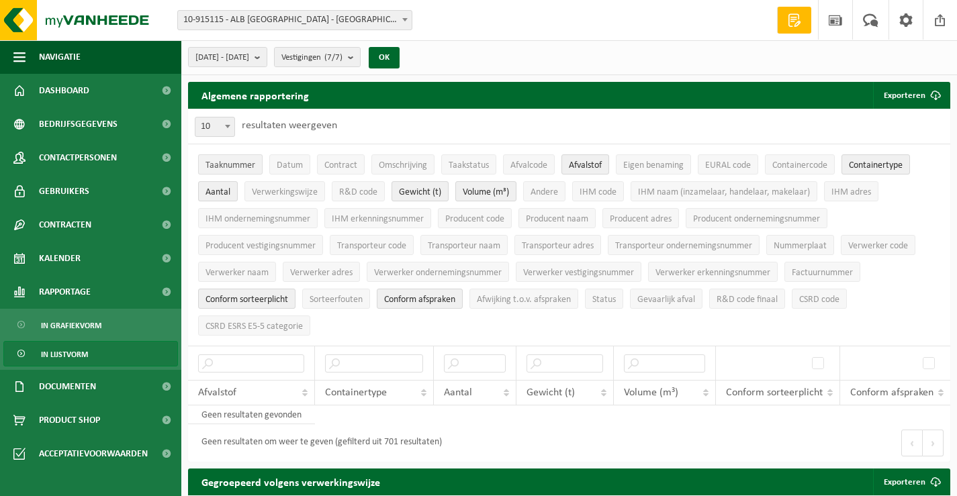
click at [247, 162] on span "Taaknummer" at bounding box center [230, 165] width 50 height 10
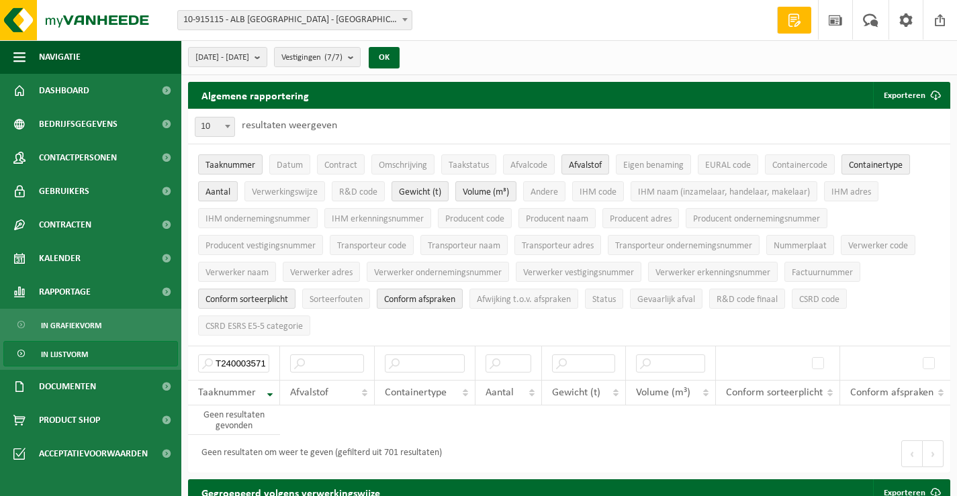
click at [876, 165] on span "Containertype" at bounding box center [876, 165] width 54 height 10
click at [222, 192] on span "Aantal" at bounding box center [217, 192] width 25 height 10
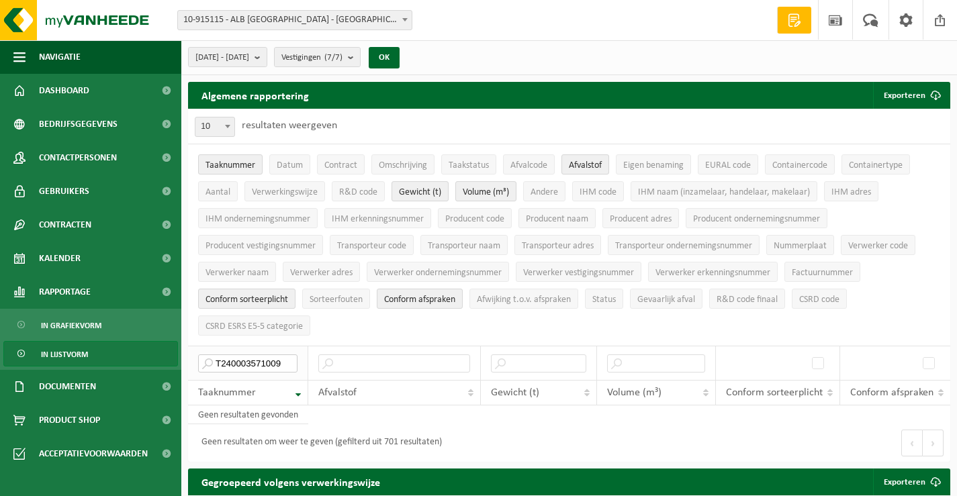
drag, startPoint x: 278, startPoint y: 355, endPoint x: 213, endPoint y: 349, distance: 65.4
click at [213, 355] on input "T240003571009" at bounding box center [247, 364] width 99 height 18
click at [408, 19] on span at bounding box center [404, 19] width 13 height 17
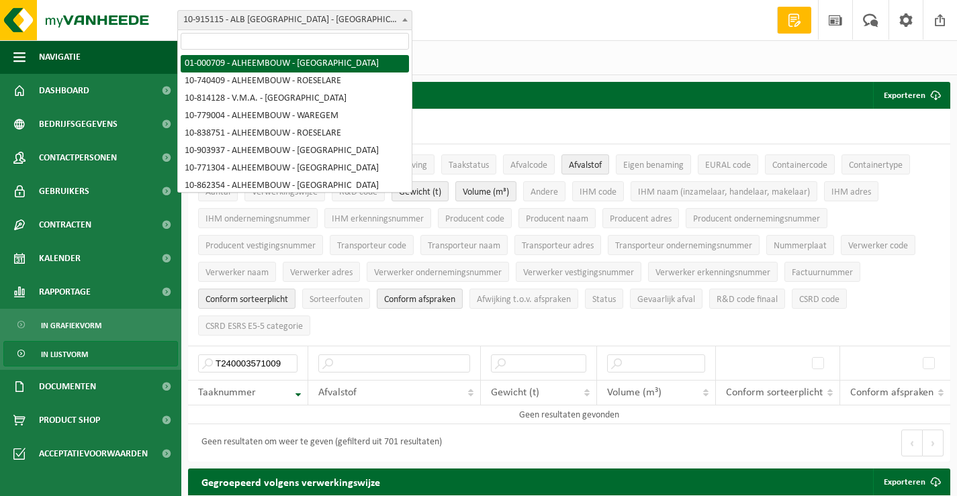
drag, startPoint x: 337, startPoint y: 64, endPoint x: 344, endPoint y: 63, distance: 6.8
select select "84"
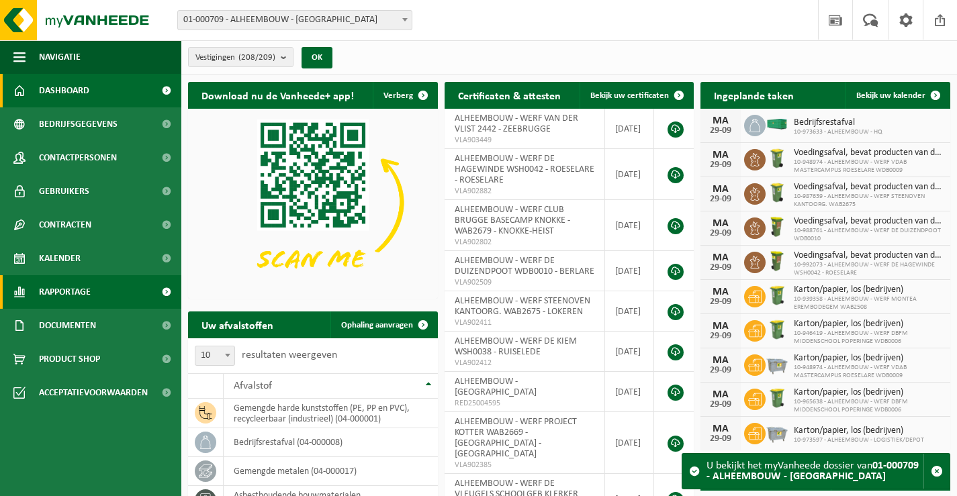
click at [55, 289] on span "Rapportage" at bounding box center [65, 292] width 52 height 34
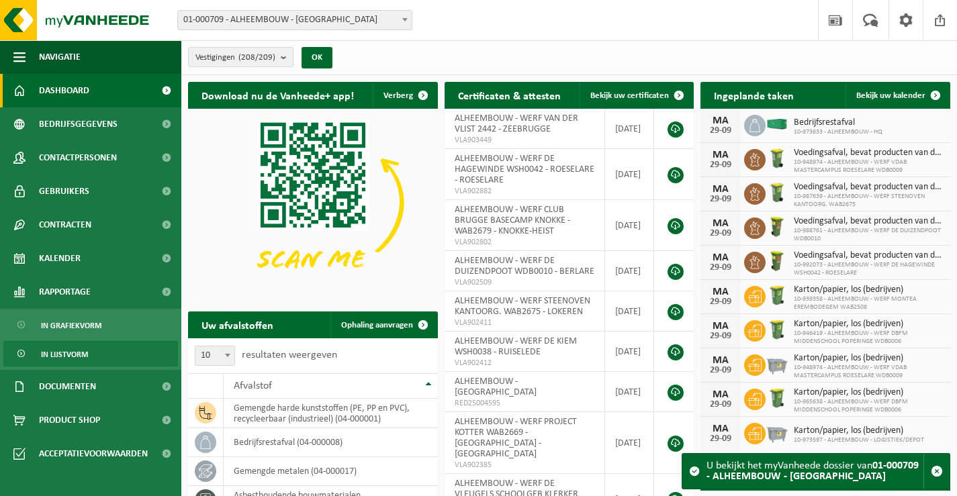
click at [61, 352] on span "In lijstvorm" at bounding box center [64, 355] width 47 height 26
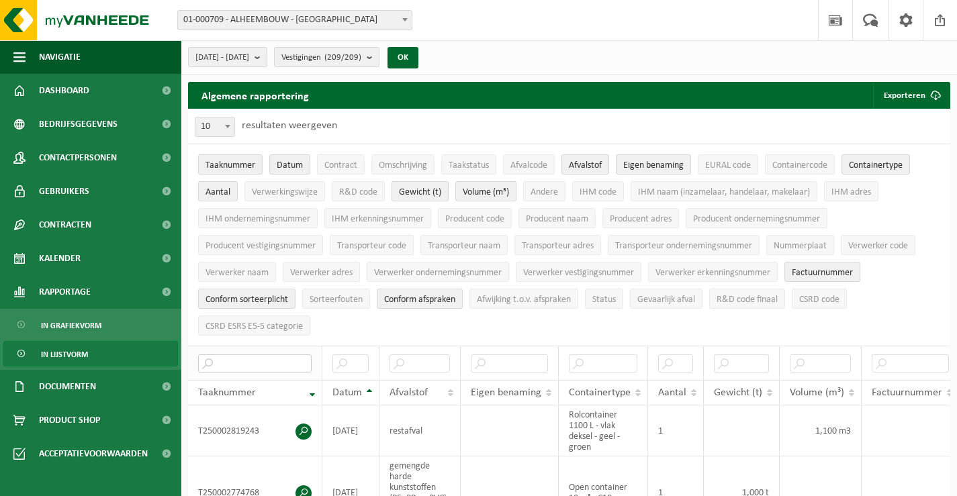
click at [244, 356] on input "text" at bounding box center [254, 364] width 113 height 18
paste input "T240003571009"
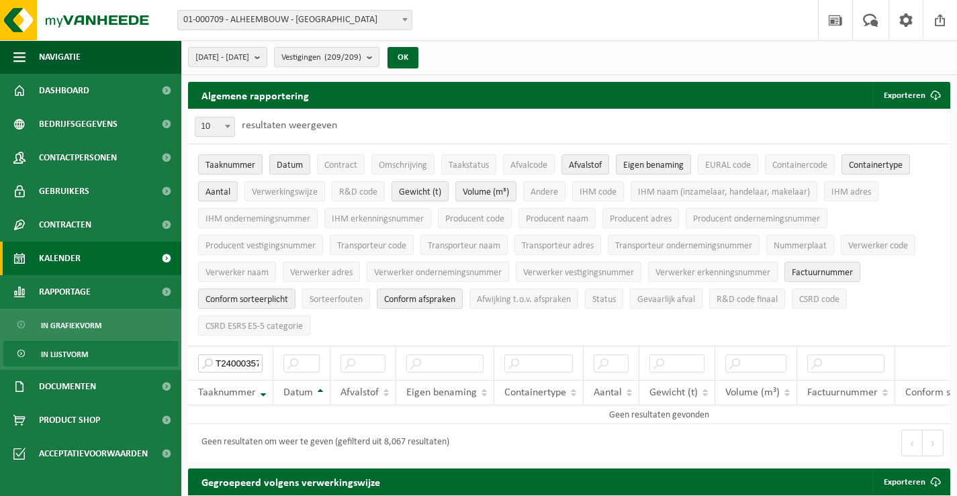
type input "T240003571009"
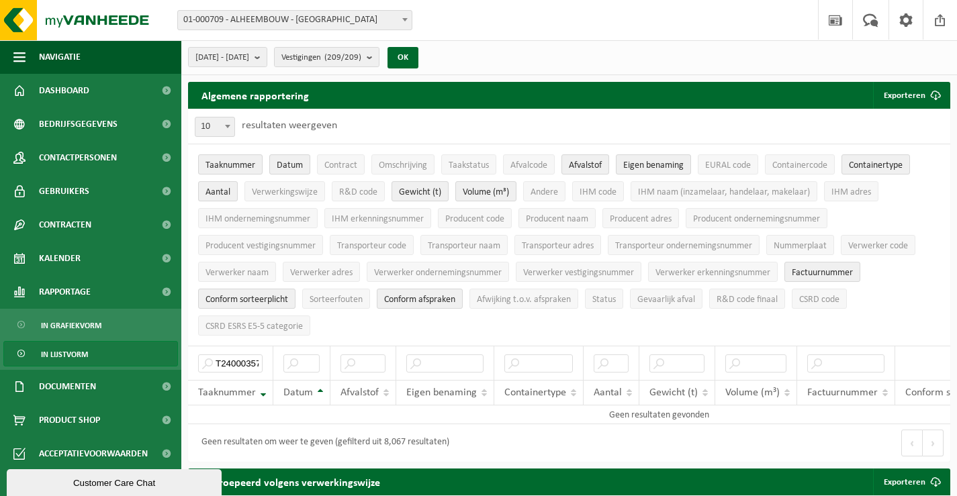
click at [403, 17] on span at bounding box center [404, 19] width 13 height 17
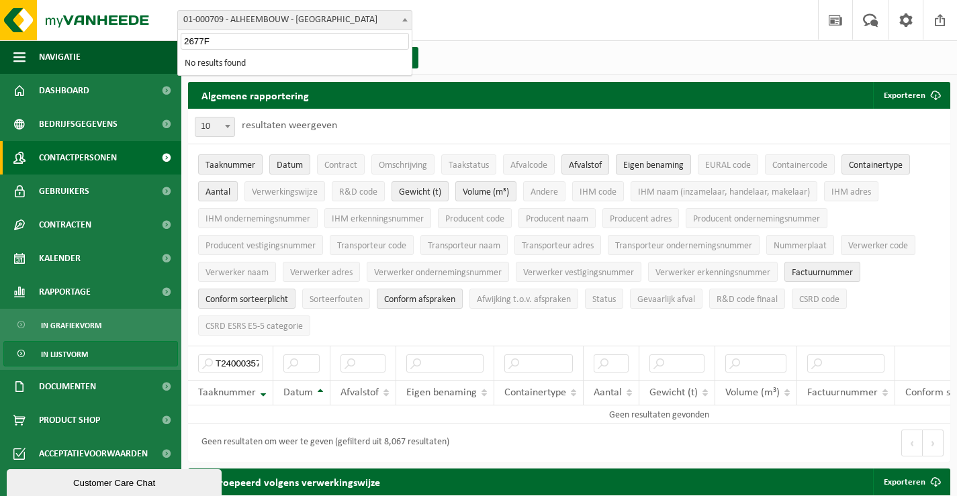
type input "2677F"
